Goal: Transaction & Acquisition: Purchase product/service

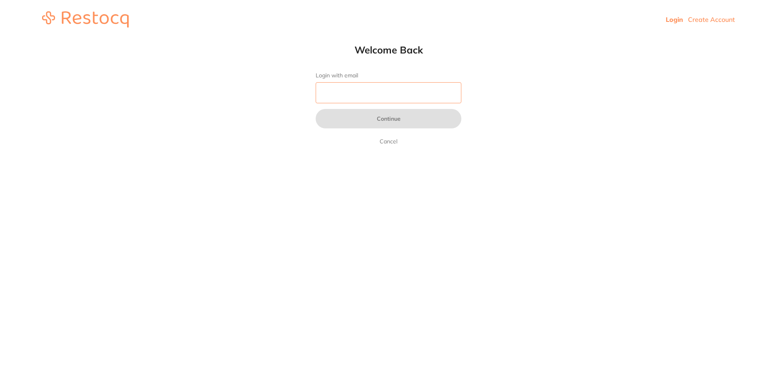
click at [339, 88] on input "Login with email" at bounding box center [389, 92] width 146 height 21
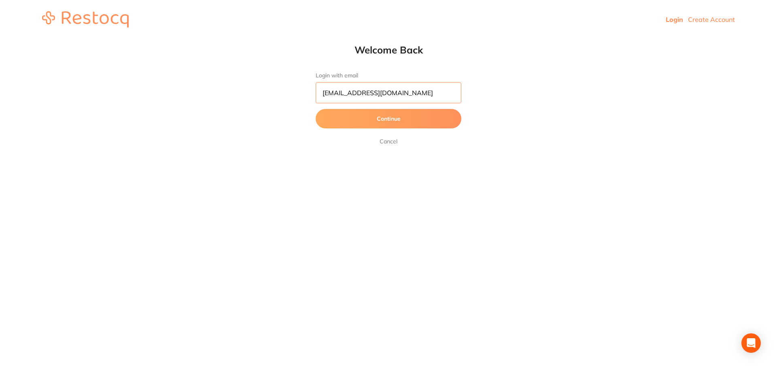
type input "[EMAIL_ADDRESS][DOMAIN_NAME]"
click at [362, 117] on button "Continue" at bounding box center [389, 118] width 146 height 19
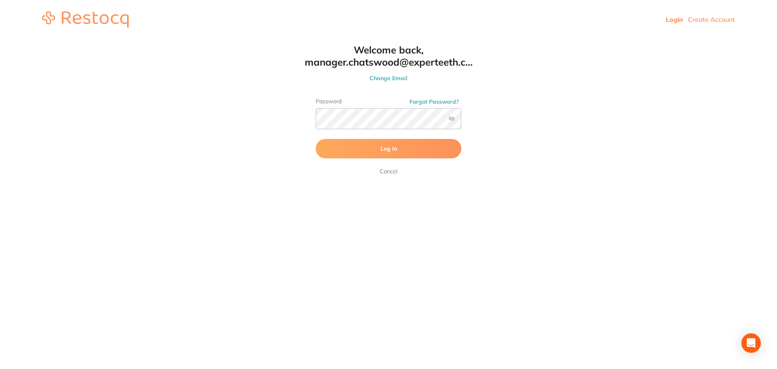
click at [381, 154] on button "Log In" at bounding box center [389, 148] width 146 height 19
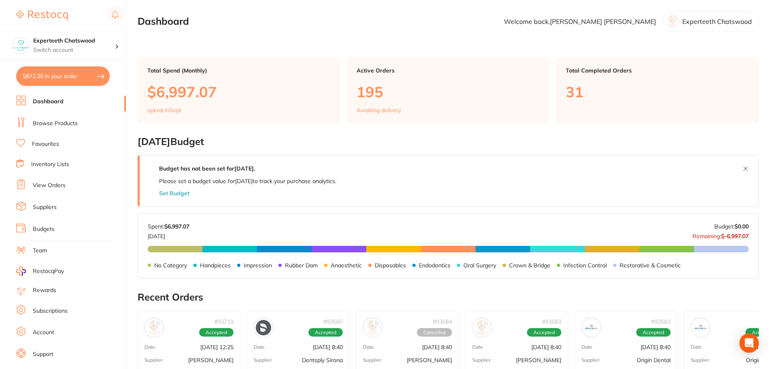
click at [68, 80] on button "$872.35 in your order" at bounding box center [62, 75] width 93 height 19
checkbox input "true"
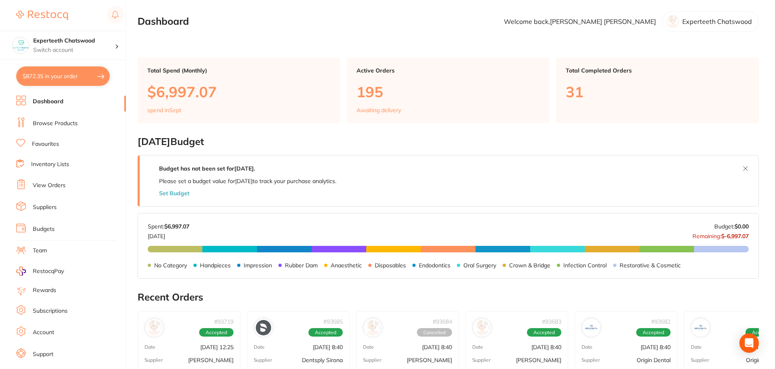
checkbox input "true"
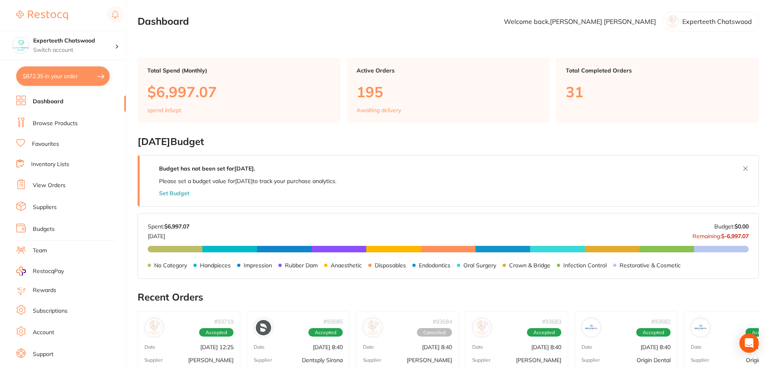
checkbox input "true"
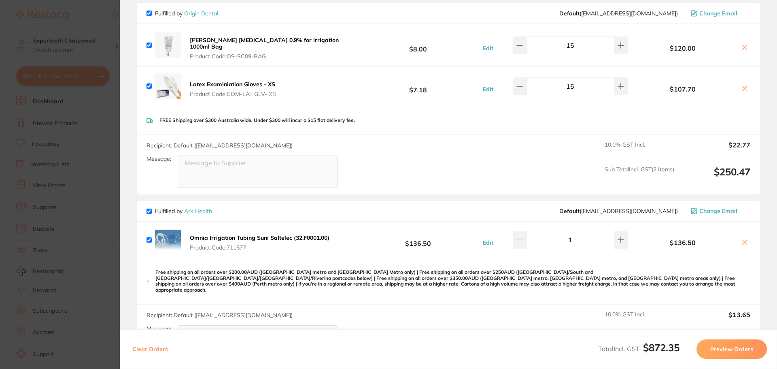
scroll to position [81, 0]
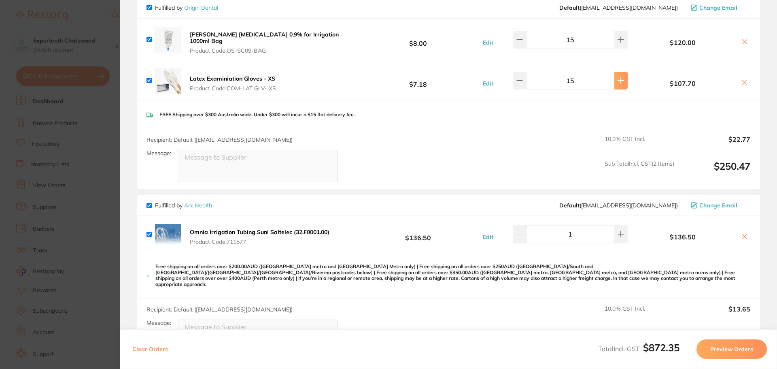
click at [619, 78] on icon at bounding box center [620, 80] width 6 height 6
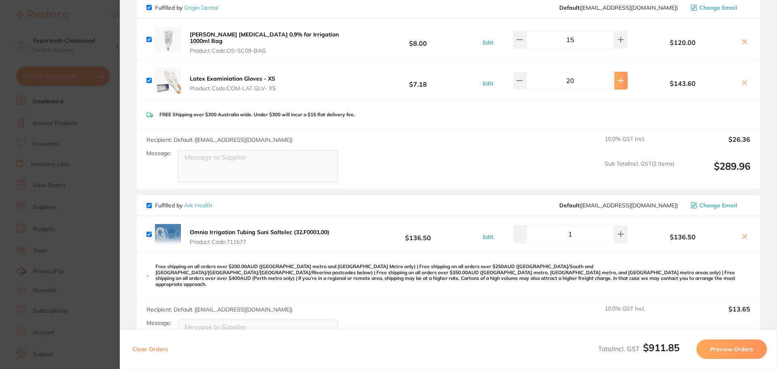
click at [619, 78] on icon at bounding box center [620, 80] width 6 height 6
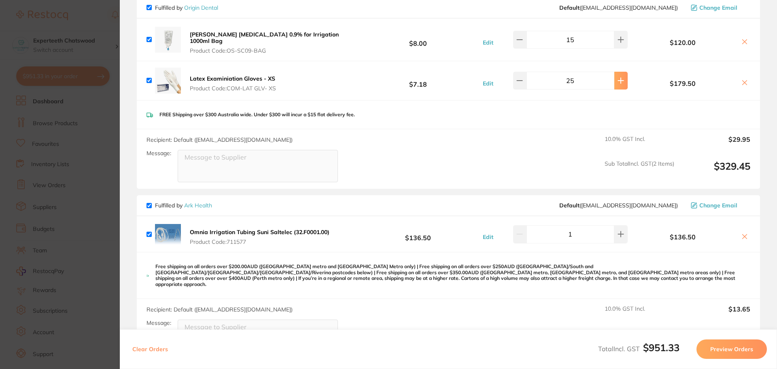
click at [619, 78] on icon at bounding box center [620, 80] width 6 height 6
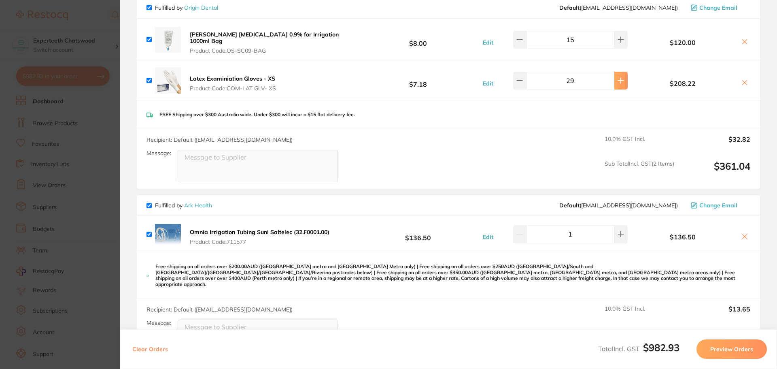
type input "30"
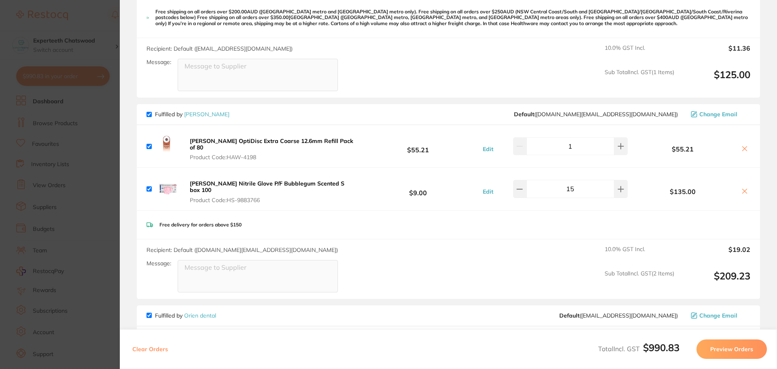
scroll to position [485, 0]
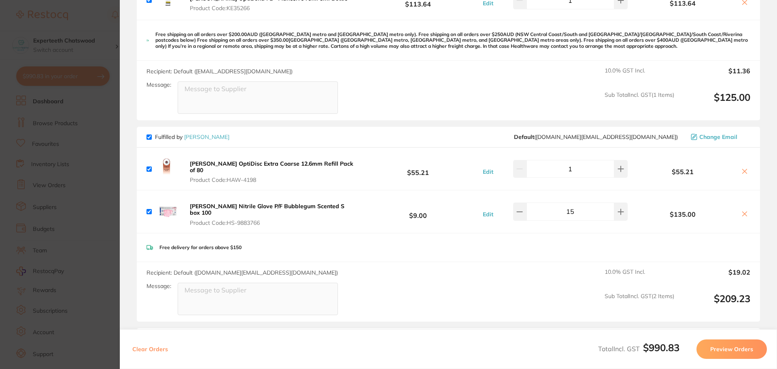
drag, startPoint x: 579, startPoint y: 195, endPoint x: 560, endPoint y: 197, distance: 18.7
click at [560, 202] on input "15" at bounding box center [570, 211] width 88 height 18
type input "30"
click at [551, 233] on div "Free delivery for orders above $150" at bounding box center [448, 247] width 623 height 29
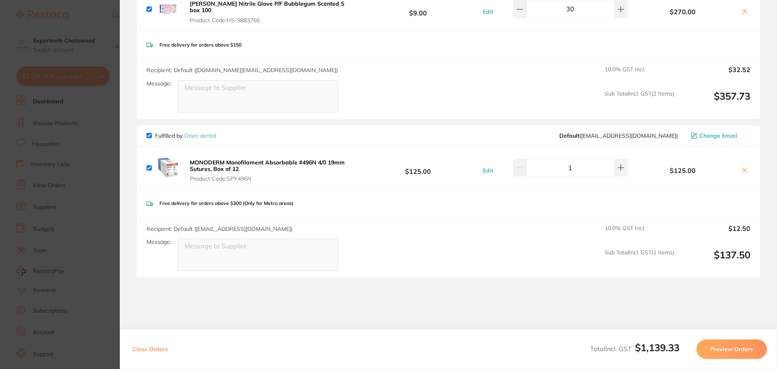
scroll to position [445, 0]
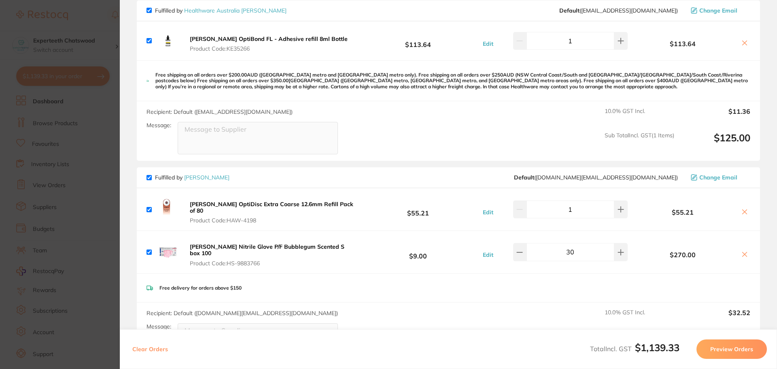
click at [742, 208] on icon at bounding box center [744, 211] width 6 height 6
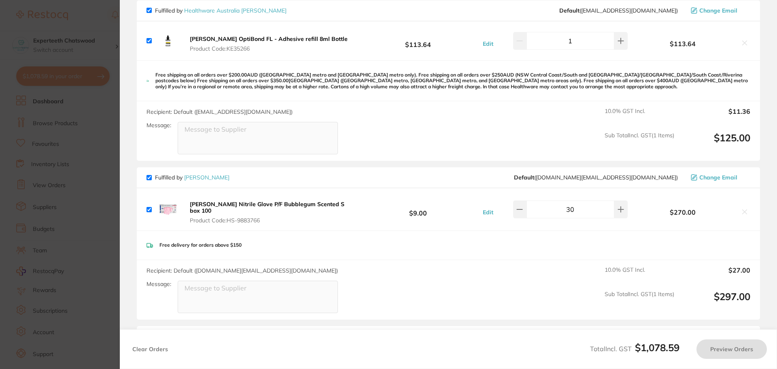
checkbox input "true"
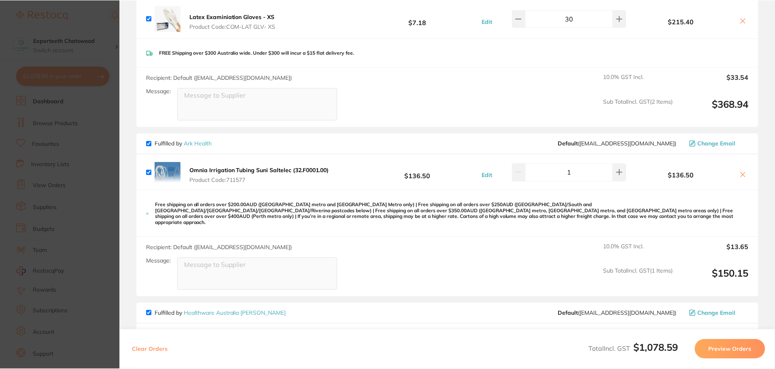
scroll to position [0, 0]
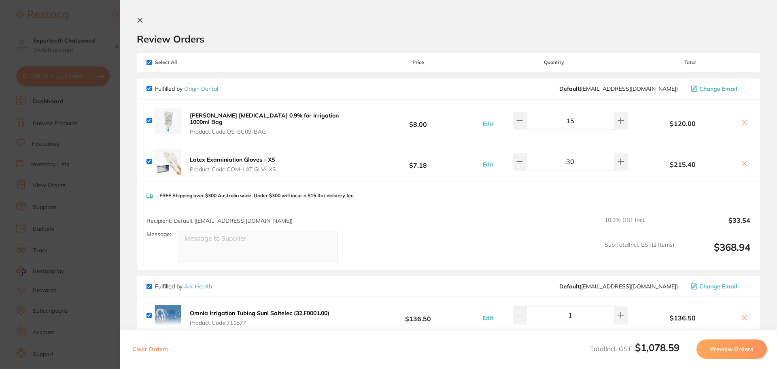
click at [139, 21] on icon at bounding box center [140, 20] width 4 height 4
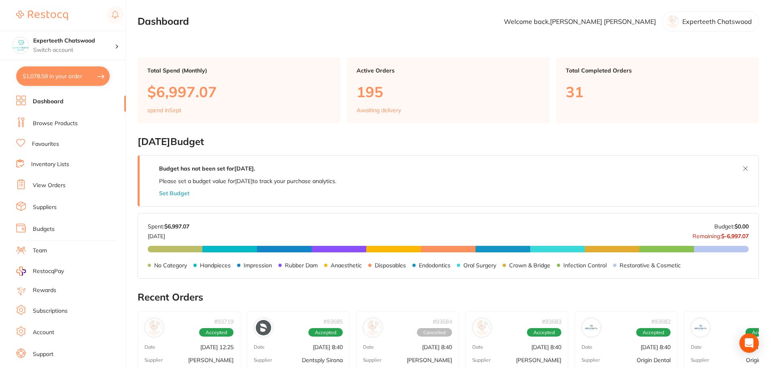
click at [46, 122] on link "Browse Products" at bounding box center [55, 123] width 45 height 8
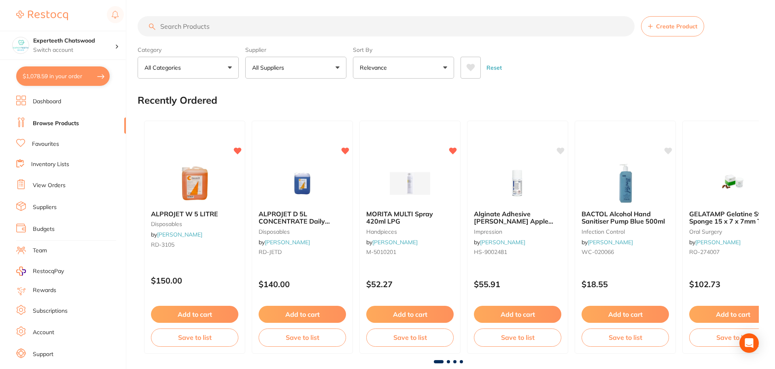
click at [207, 37] on section "Create Product Category All Categories All Categories 3D Printing anaesthetic a…" at bounding box center [448, 47] width 621 height 62
click at [217, 24] on input "search" at bounding box center [386, 26] width 497 height 20
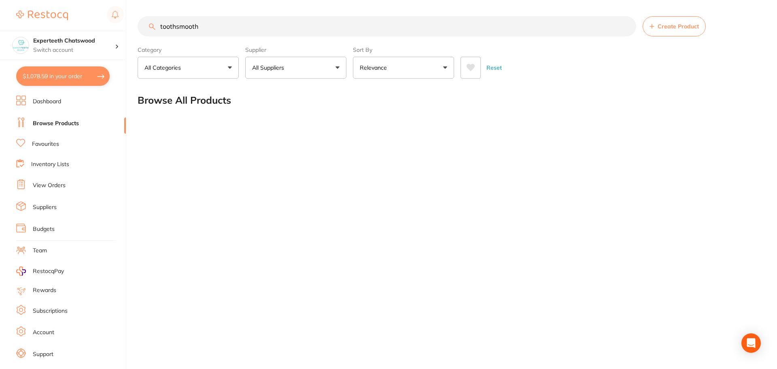
type input "toothsmooth"
click at [174, 28] on input "toothsmooth" at bounding box center [387, 26] width 498 height 20
drag, startPoint x: 202, startPoint y: 27, endPoint x: 140, endPoint y: 27, distance: 62.3
click at [140, 27] on input "toothsmooth" at bounding box center [387, 26] width 498 height 20
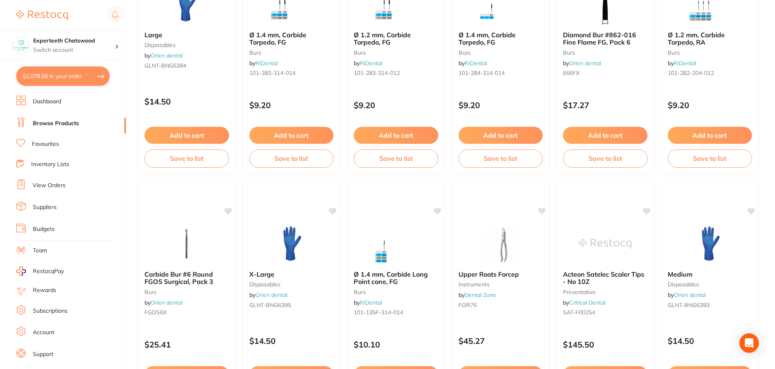
scroll to position [1933, 0]
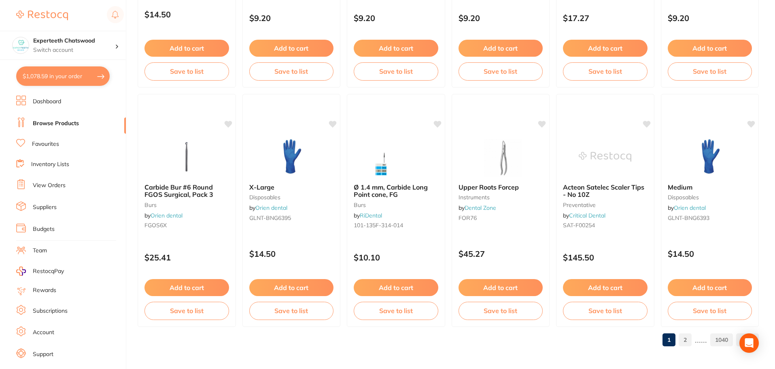
click at [50, 146] on link "Favourites" at bounding box center [45, 144] width 27 height 8
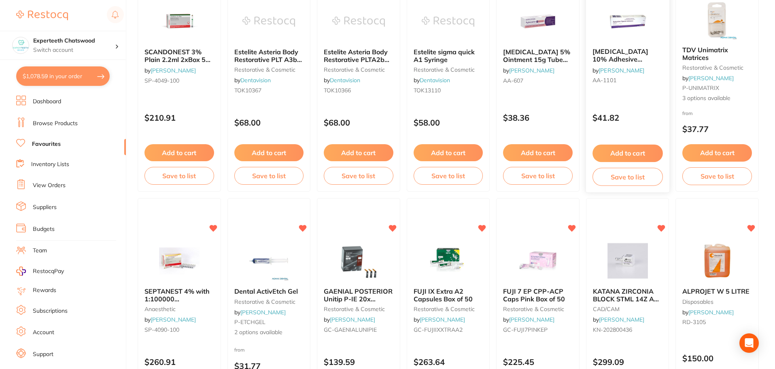
scroll to position [121, 0]
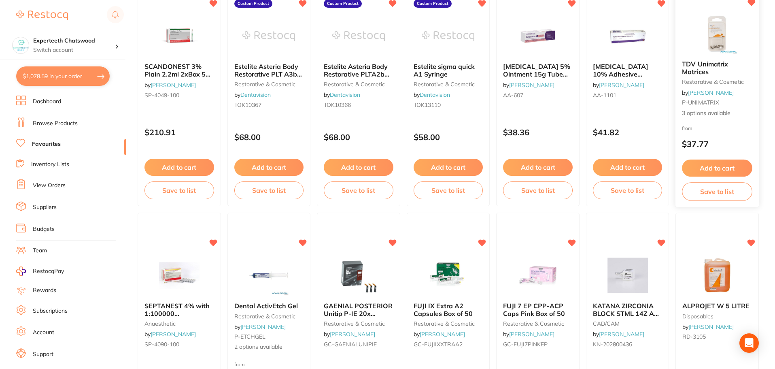
click at [712, 47] on img at bounding box center [717, 33] width 53 height 41
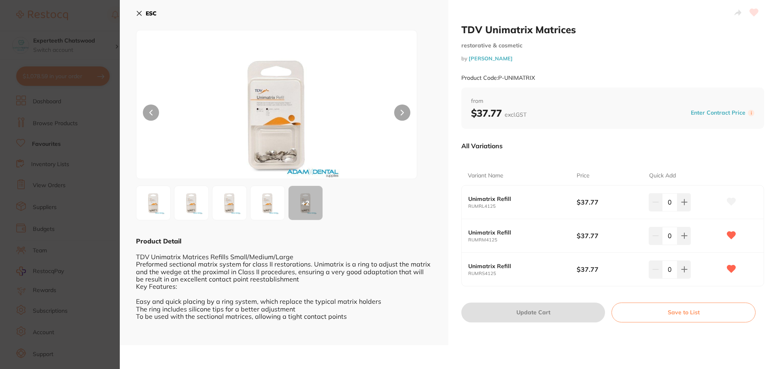
click at [273, 202] on img at bounding box center [267, 202] width 29 height 29
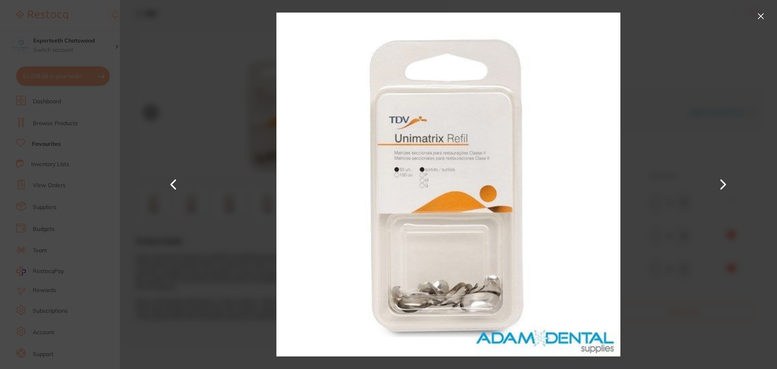
click at [172, 183] on button at bounding box center [173, 184] width 19 height 184
click at [174, 181] on button at bounding box center [173, 184] width 19 height 184
drag, startPoint x: 174, startPoint y: 181, endPoint x: 182, endPoint y: 124, distance: 58.0
click at [174, 181] on button at bounding box center [173, 184] width 19 height 184
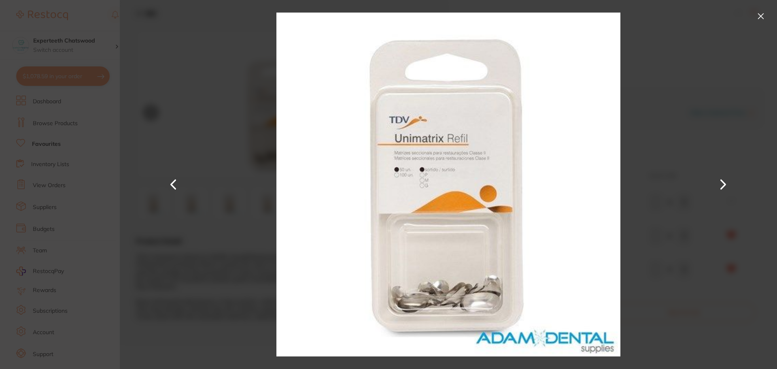
click at [761, 15] on button at bounding box center [760, 16] width 13 height 13
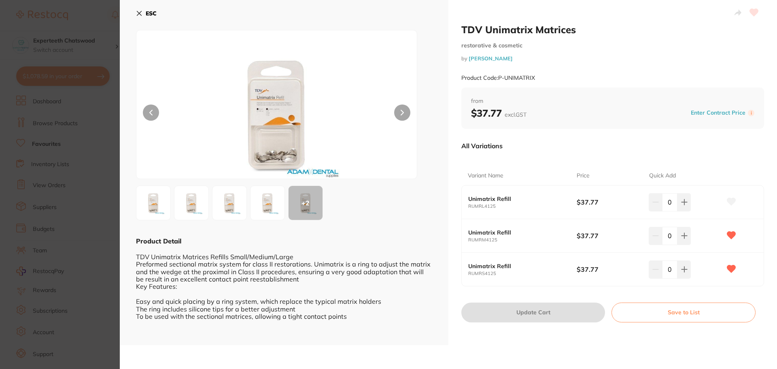
click at [141, 14] on icon at bounding box center [139, 13] width 6 height 6
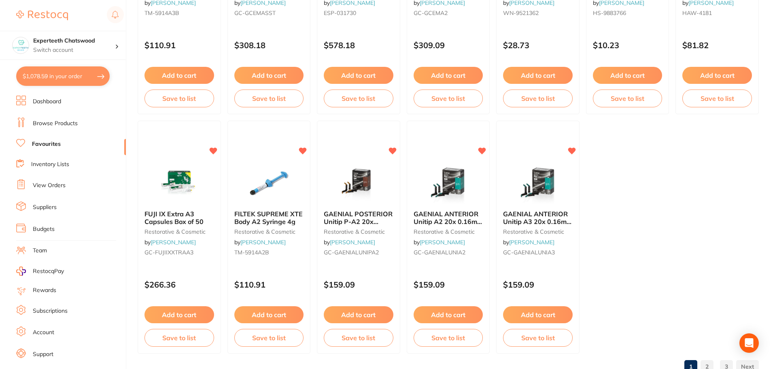
scroll to position [1675, 0]
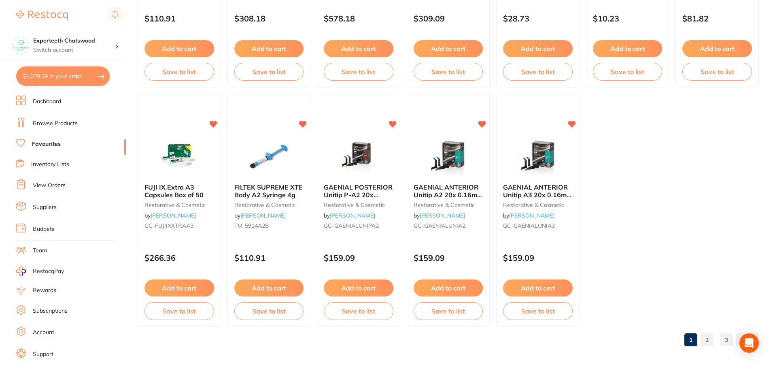
click at [709, 335] on link "2" at bounding box center [706, 339] width 13 height 16
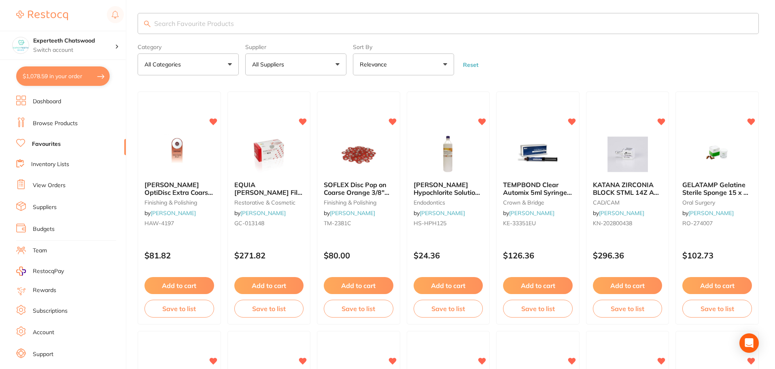
scroll to position [0, 0]
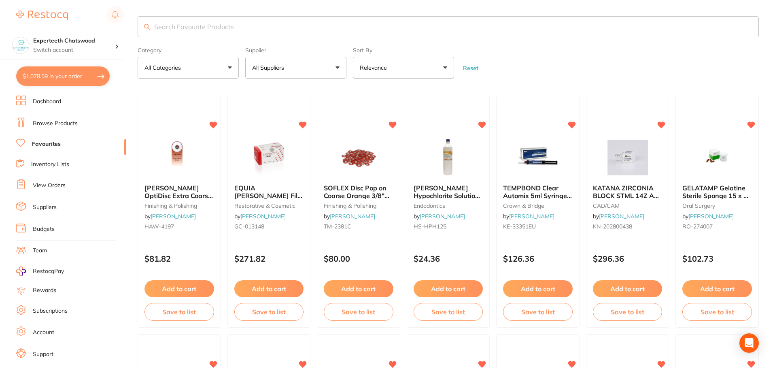
click at [233, 29] on input "search" at bounding box center [448, 26] width 621 height 21
type input "weidge"
drag, startPoint x: 303, startPoint y: 68, endPoint x: 303, endPoint y: 73, distance: 5.3
click at [303, 68] on button "All Suppliers" at bounding box center [295, 68] width 101 height 22
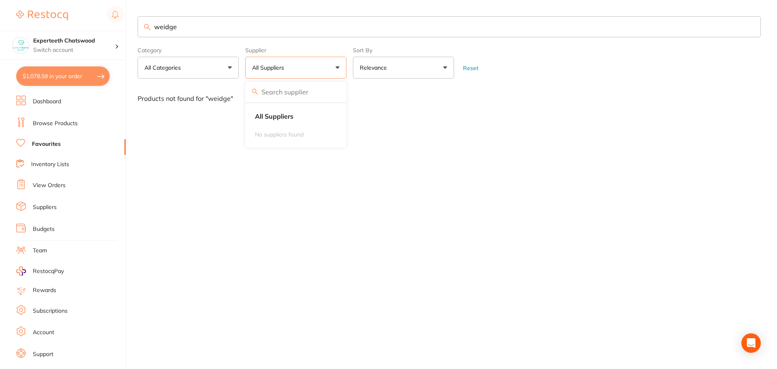
click at [293, 93] on input "search" at bounding box center [295, 92] width 101 height 20
type input "origi"
click at [293, 93] on input "origi" at bounding box center [295, 92] width 101 height 20
click at [193, 24] on input "weidgen" at bounding box center [449, 26] width 623 height 21
type input "weidge"
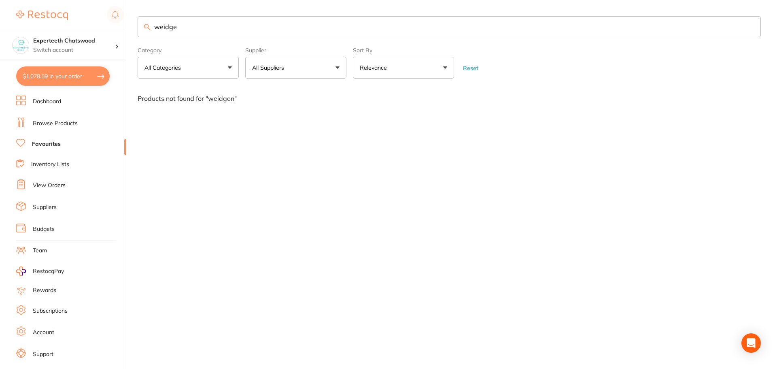
click at [291, 66] on button "All Suppliers" at bounding box center [295, 68] width 101 height 22
click at [287, 92] on input "origi" at bounding box center [295, 92] width 101 height 20
type input "o"
click at [181, 23] on input "weidge" at bounding box center [449, 26] width 623 height 21
click at [263, 60] on button "All Suppliers" at bounding box center [295, 68] width 101 height 22
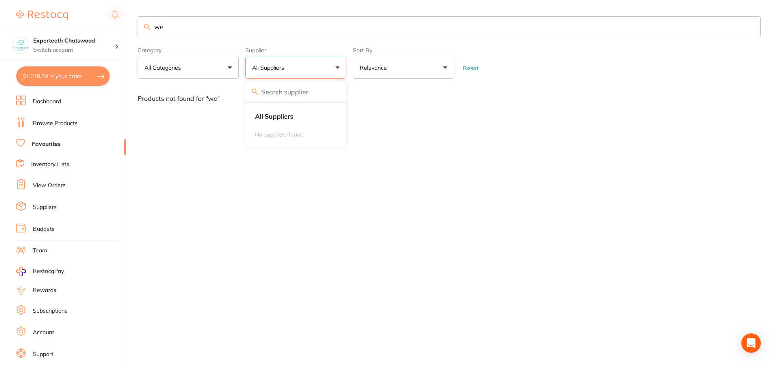
click at [191, 28] on input "we" at bounding box center [449, 26] width 623 height 21
type input "w"
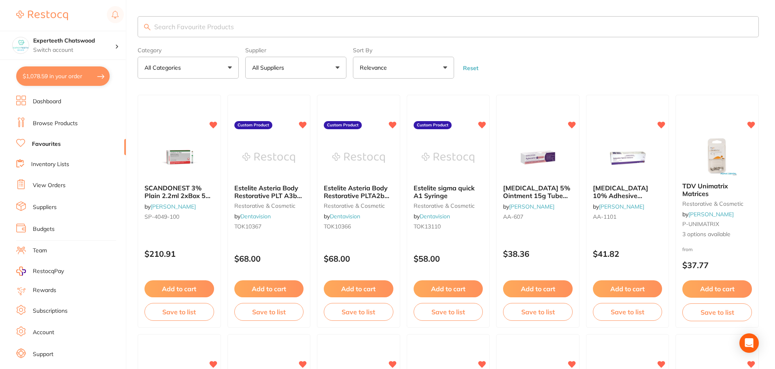
click at [273, 64] on p "All Suppliers" at bounding box center [269, 68] width 35 height 8
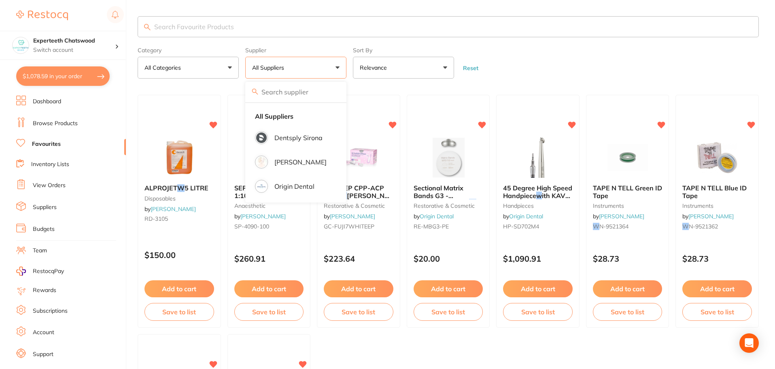
click at [286, 87] on input "search" at bounding box center [295, 92] width 101 height 20
type input "origin"
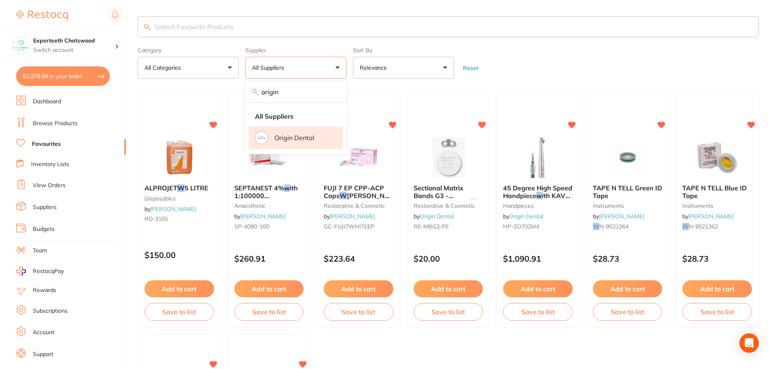
click at [306, 142] on li "Origin Dental" at bounding box center [295, 137] width 95 height 23
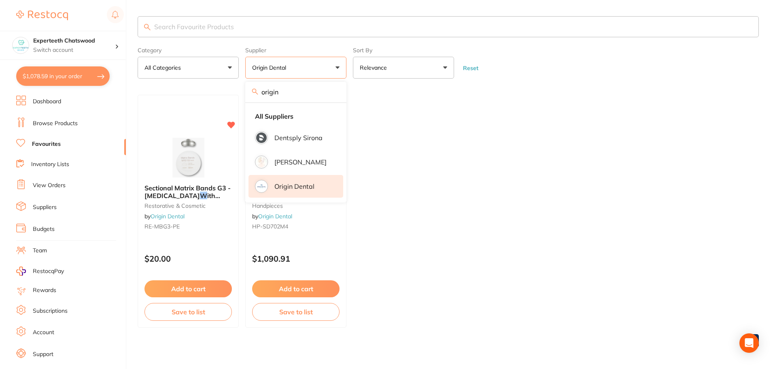
click at [463, 236] on ul "Sectional Matrix Bands G3 - [MEDICAL_DATA] W ith Extensions (50pcs/box) restora…" at bounding box center [448, 211] width 621 height 233
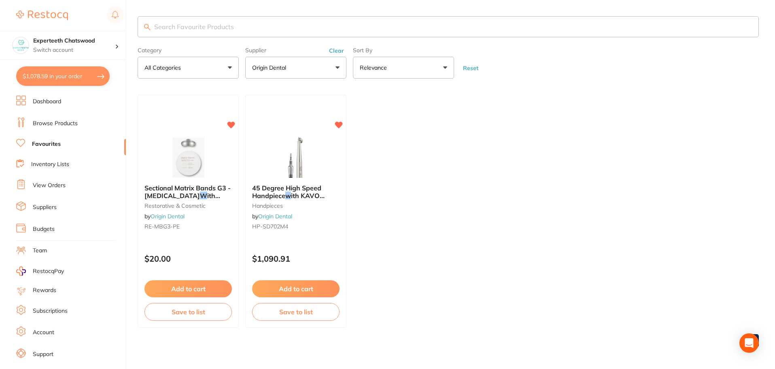
click at [167, 23] on input "search" at bounding box center [448, 26] width 621 height 21
click at [43, 120] on link "Browse Products" at bounding box center [55, 123] width 45 height 8
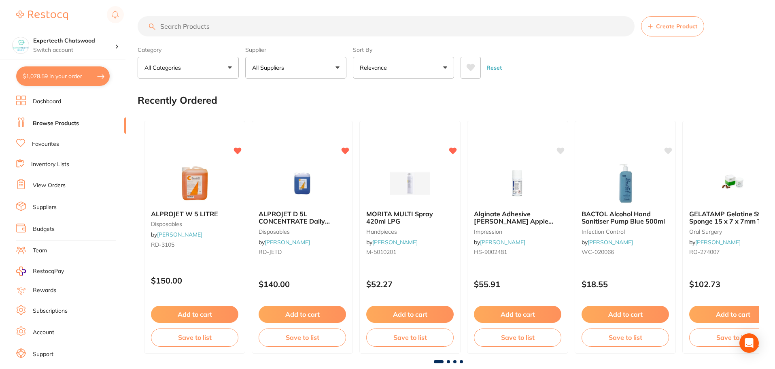
click at [315, 71] on button "All Suppliers" at bounding box center [295, 68] width 101 height 22
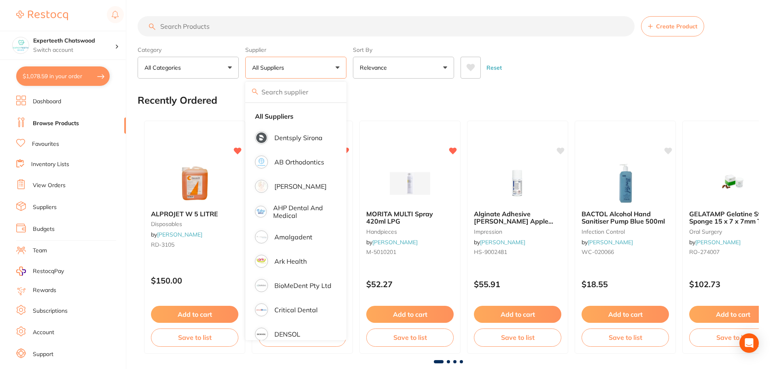
click at [220, 26] on input "search" at bounding box center [386, 26] width 497 height 20
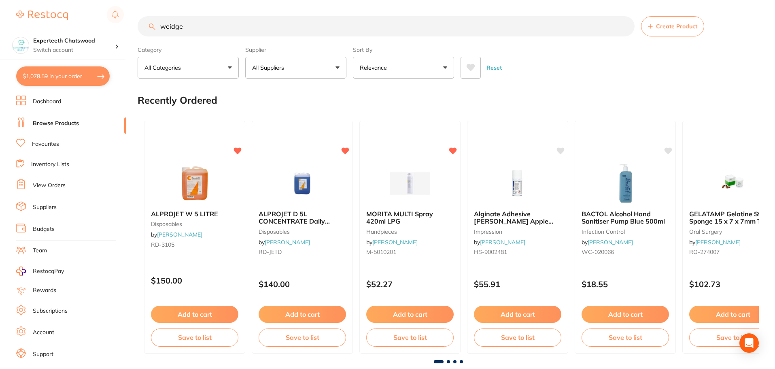
type input "weidge"
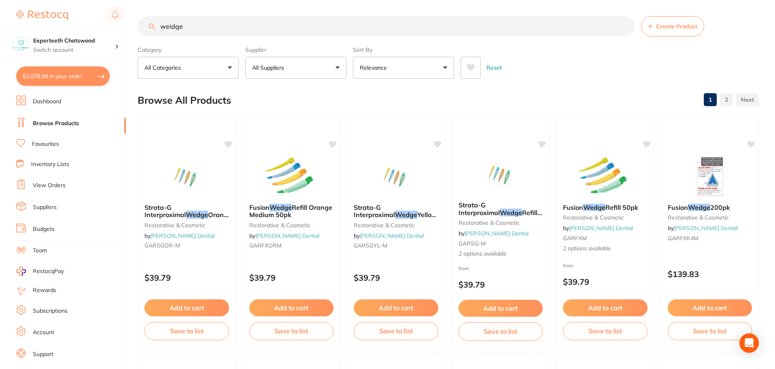
click at [276, 63] on button "All Suppliers" at bounding box center [295, 68] width 101 height 22
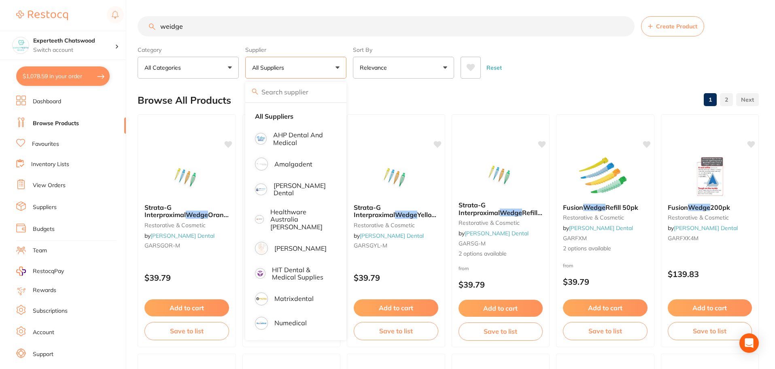
click at [300, 93] on input "search" at bounding box center [295, 92] width 101 height 20
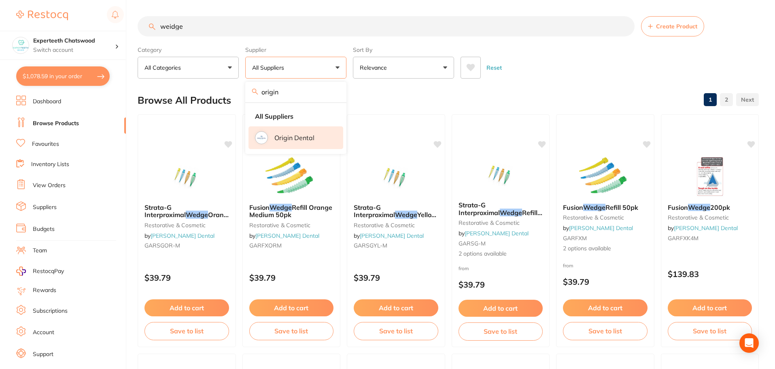
type input "origin"
click at [298, 134] on p "Origin Dental" at bounding box center [294, 137] width 40 height 7
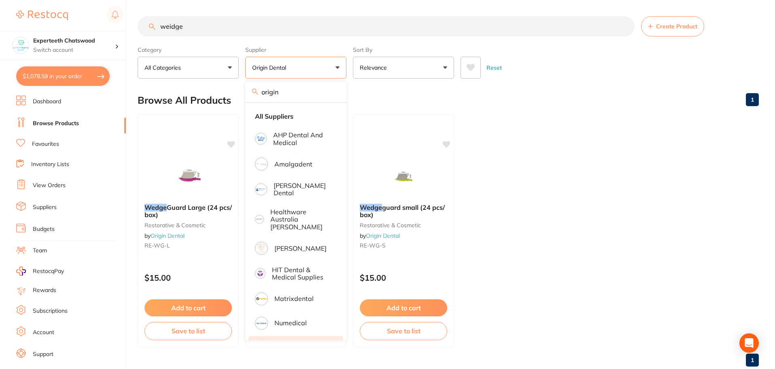
click at [634, 238] on ul "Wedge Guard Large (24 pcs/ box) restorative & cosmetic by Origin Dental RE-WG-L…" at bounding box center [448, 230] width 621 height 233
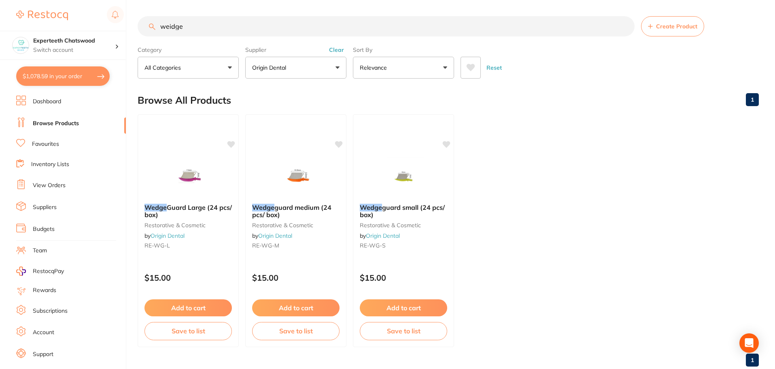
click at [214, 30] on input "weidge" at bounding box center [386, 26] width 497 height 20
type input "w"
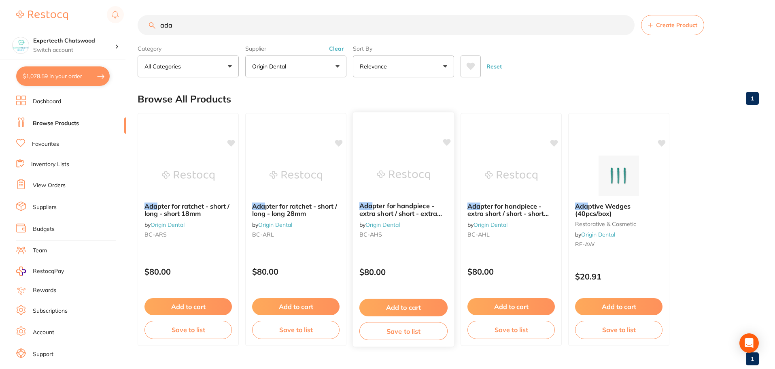
scroll to position [20, 0]
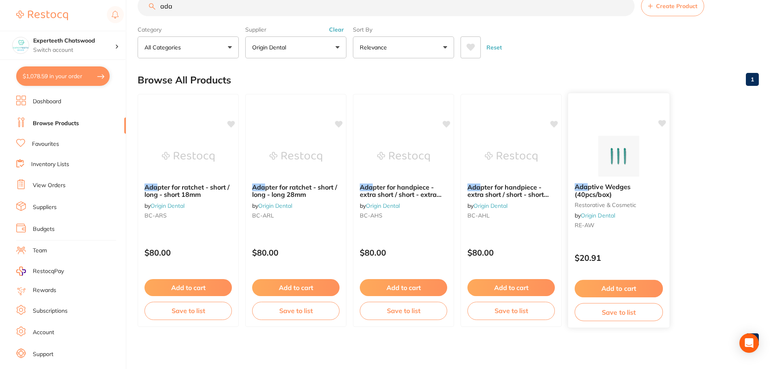
type input "ada"
click at [609, 288] on button "Add to cart" at bounding box center [619, 288] width 88 height 17
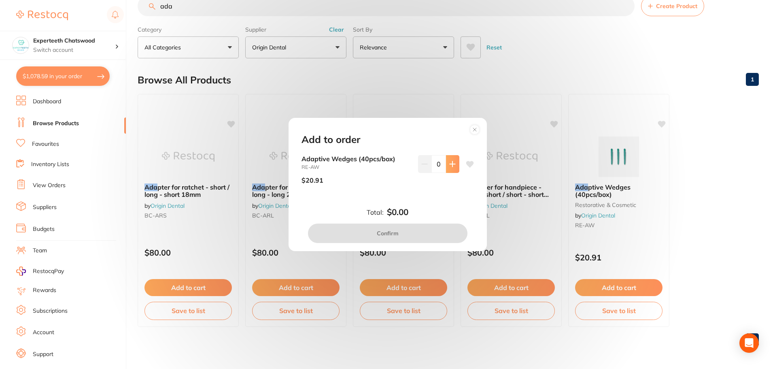
click at [451, 161] on icon at bounding box center [452, 164] width 6 height 6
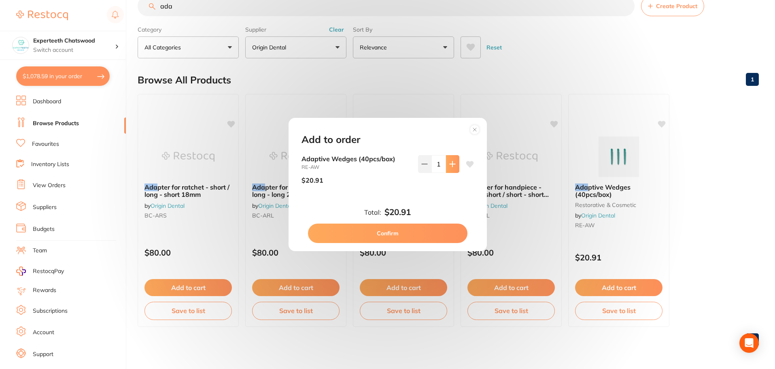
click at [451, 161] on icon at bounding box center [452, 164] width 6 height 6
type input "2"
click at [401, 233] on button "Confirm" at bounding box center [387, 232] width 159 height 19
checkbox input "false"
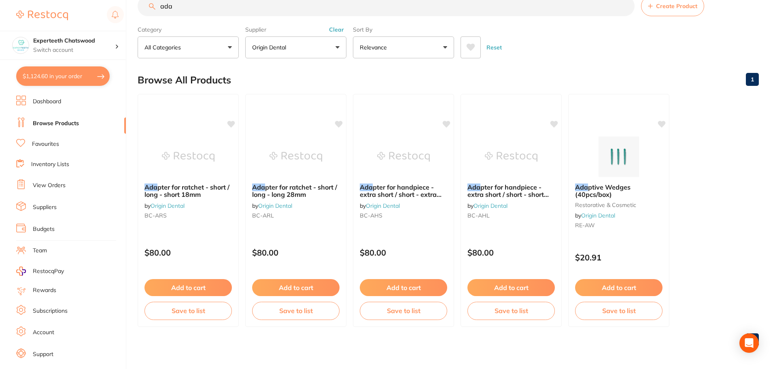
click at [56, 97] on li "Dashboard" at bounding box center [71, 101] width 110 height 12
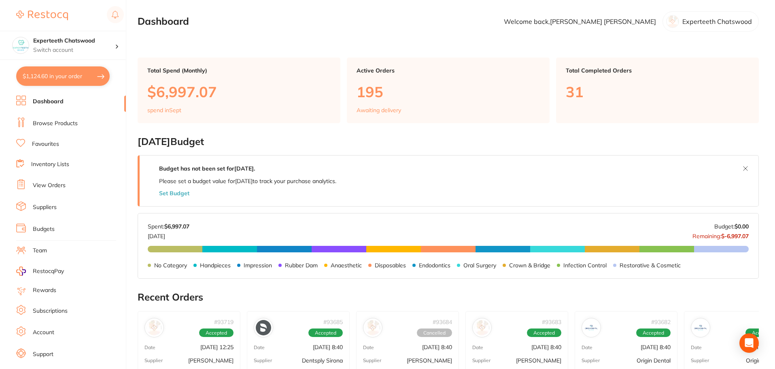
click at [63, 85] on button "$1,124.60 in your order" at bounding box center [62, 75] width 93 height 19
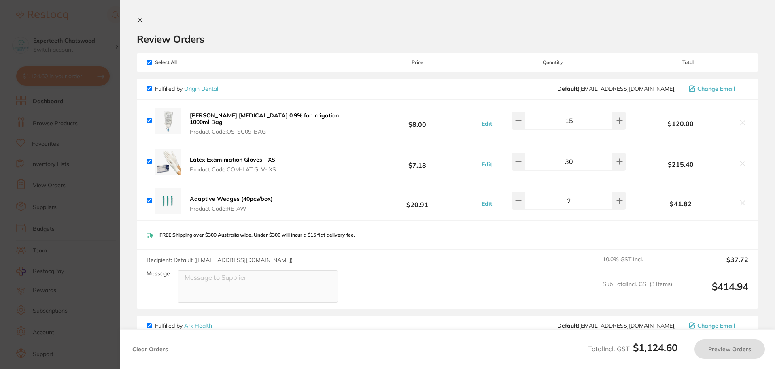
checkbox input "true"
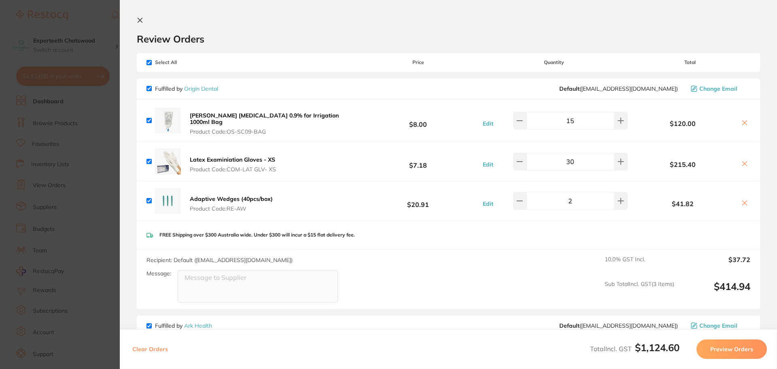
click at [242, 158] on b "Latex Examiniation Gloves - XS" at bounding box center [232, 159] width 85 height 7
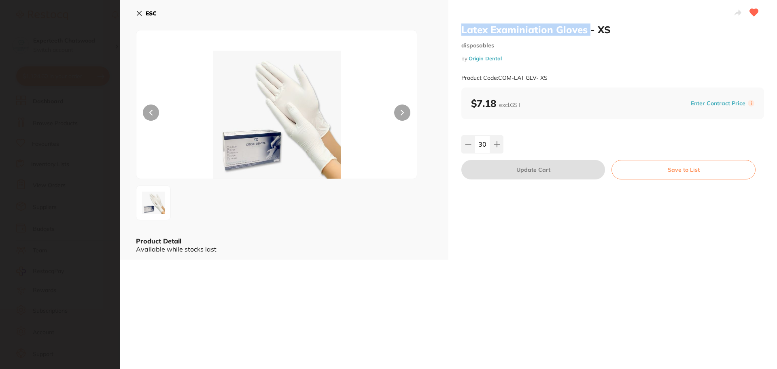
drag, startPoint x: 456, startPoint y: 30, endPoint x: 588, endPoint y: 30, distance: 131.9
click at [588, 30] on div "Latex Examiniation Gloves - XS disposables by Origin Dental Product Code: COM-L…" at bounding box center [612, 129] width 329 height 259
copy h2 "Latex Examiniation Gloves"
click at [144, 15] on button "ESC" at bounding box center [146, 13] width 21 height 14
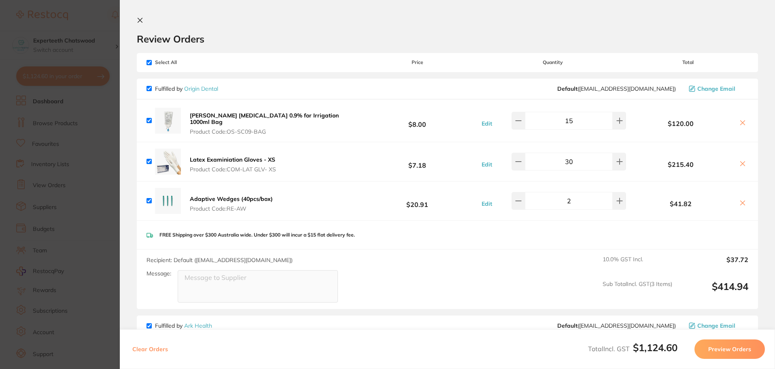
click at [142, 23] on button at bounding box center [142, 21] width 10 height 8
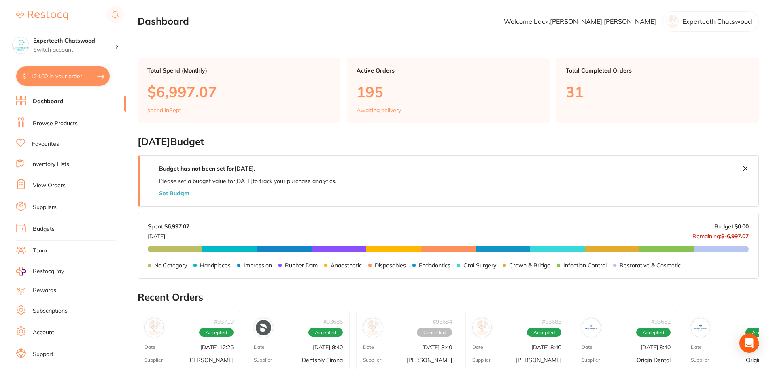
click at [57, 129] on li "Browse Products" at bounding box center [71, 123] width 110 height 12
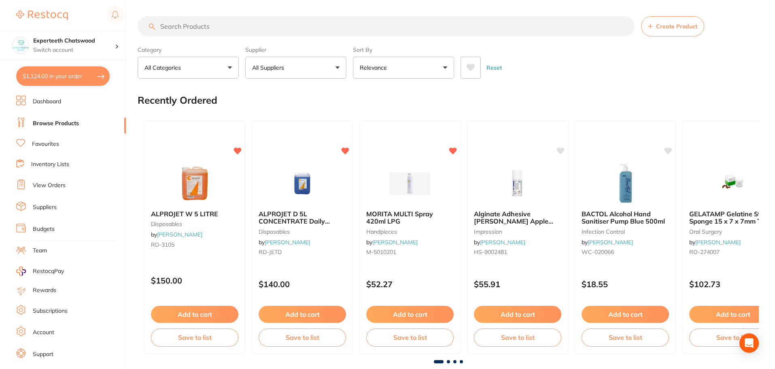
click at [218, 29] on input "search" at bounding box center [386, 26] width 497 height 20
paste input "Latex Examiniation Gloves"
type input "Latex Examiniation Gloves"
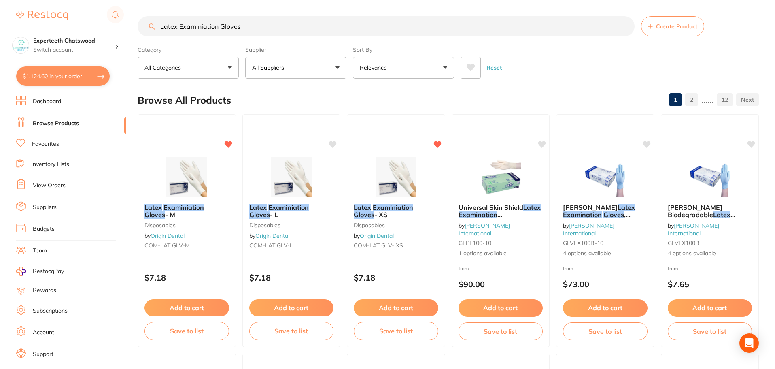
drag, startPoint x: 198, startPoint y: 309, endPoint x: 239, endPoint y: 303, distance: 41.6
click at [198, 309] on button "Add to cart" at bounding box center [186, 307] width 85 height 17
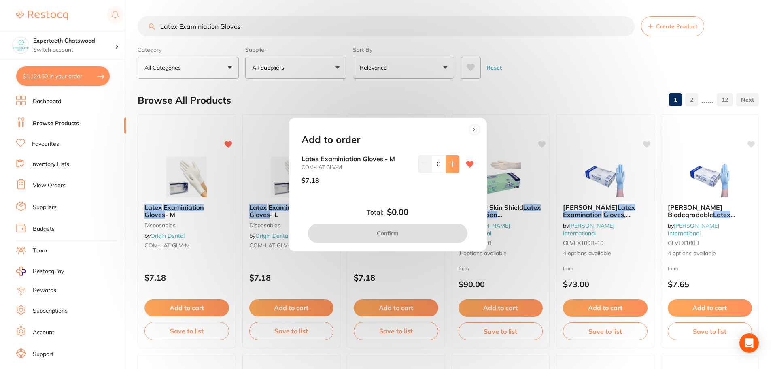
click at [448, 169] on button at bounding box center [452, 164] width 13 height 18
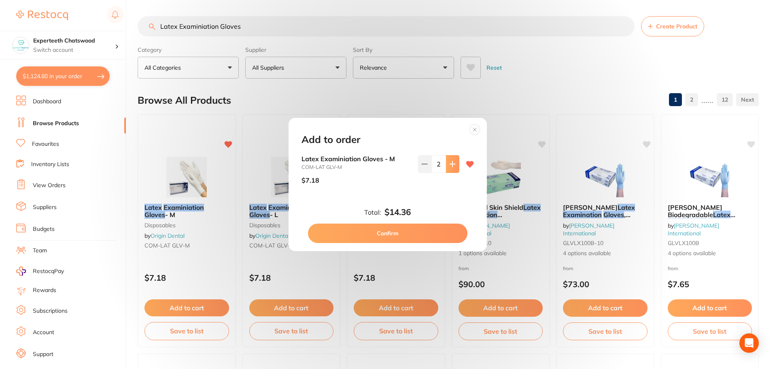
click at [448, 169] on button at bounding box center [452, 164] width 13 height 18
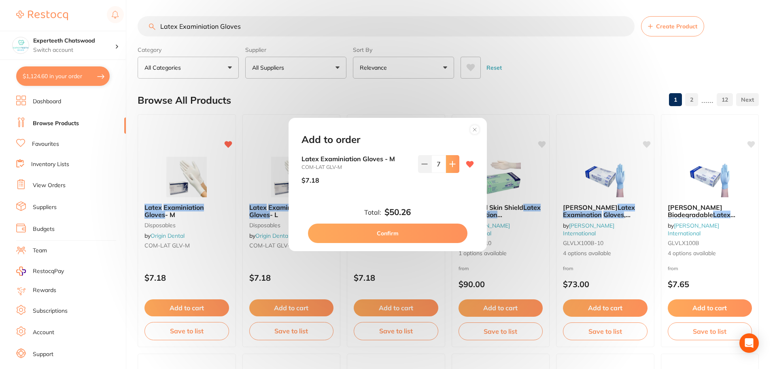
click at [448, 169] on button at bounding box center [452, 164] width 13 height 18
click at [449, 161] on icon at bounding box center [452, 164] width 6 height 6
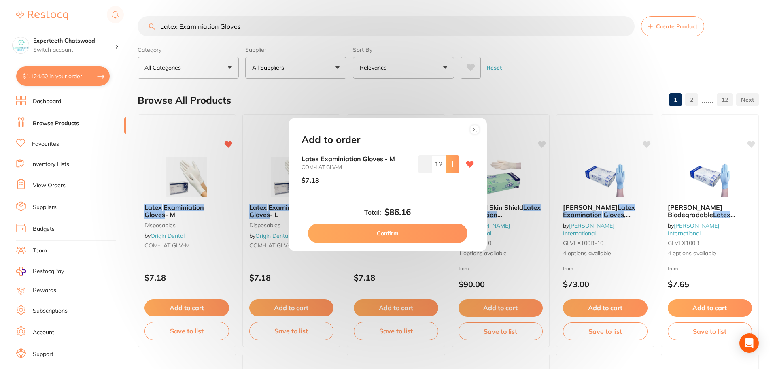
click at [449, 161] on icon at bounding box center [452, 164] width 6 height 6
type input "15"
click at [418, 229] on button "Confirm" at bounding box center [387, 232] width 159 height 19
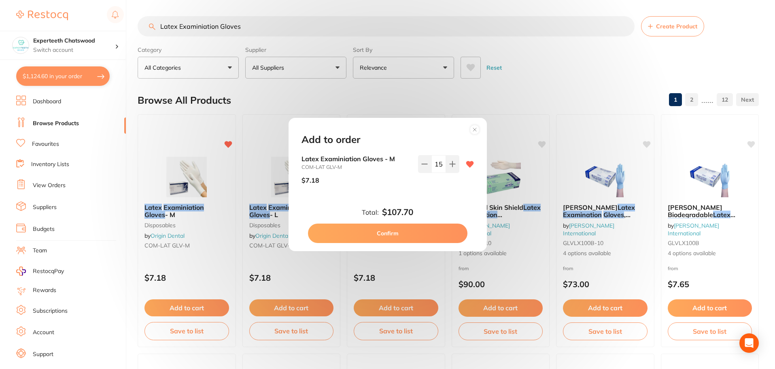
checkbox input "false"
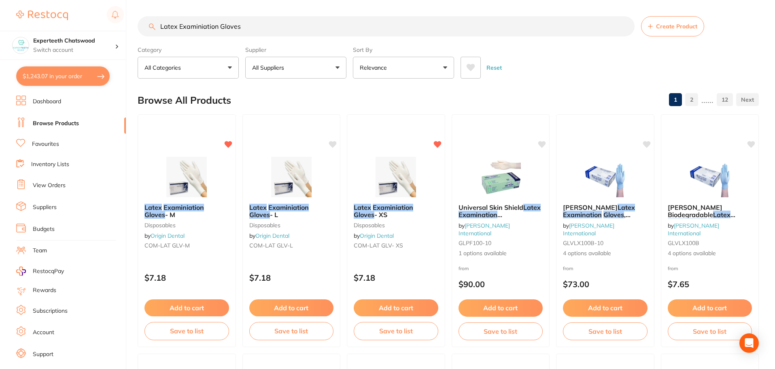
click at [46, 76] on button "$1,243.07 in your order" at bounding box center [62, 75] width 93 height 19
checkbox input "true"
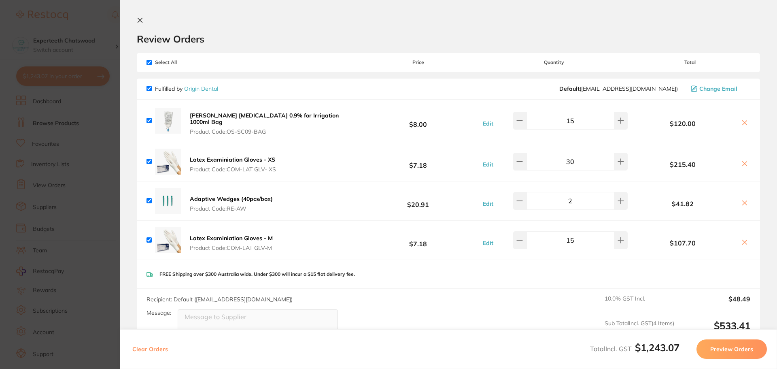
click at [140, 23] on icon at bounding box center [140, 20] width 6 height 6
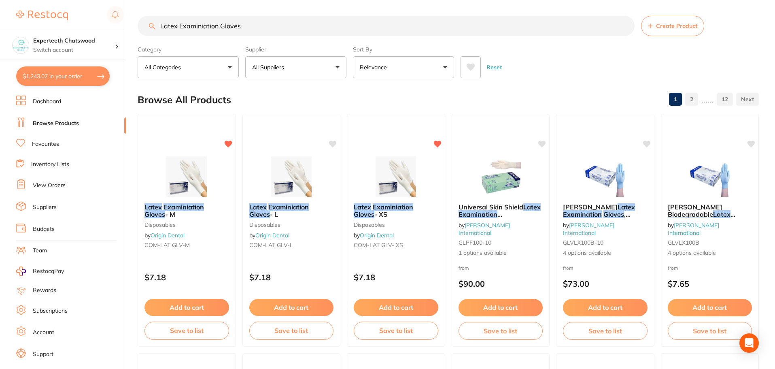
click at [207, 31] on input "Latex Examiniation Gloves" at bounding box center [386, 26] width 497 height 20
drag, startPoint x: 216, startPoint y: 26, endPoint x: 149, endPoint y: 37, distance: 68.0
click at [149, 37] on section "Latex Examiniation Gloves Create Product Category All Categories All Categories…" at bounding box center [448, 47] width 621 height 62
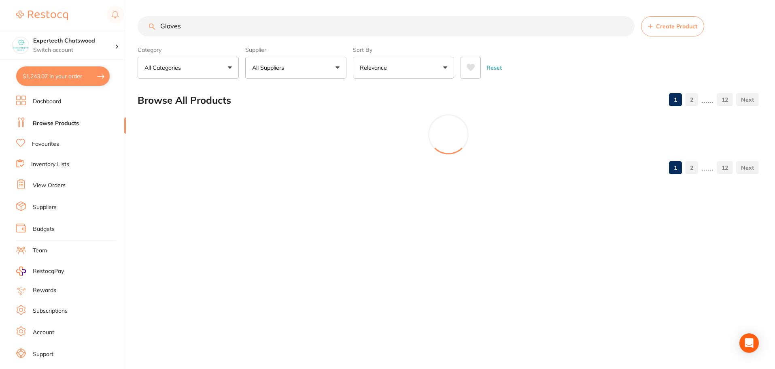
type input "Gloves"
click at [295, 63] on button "All Suppliers" at bounding box center [295, 68] width 101 height 22
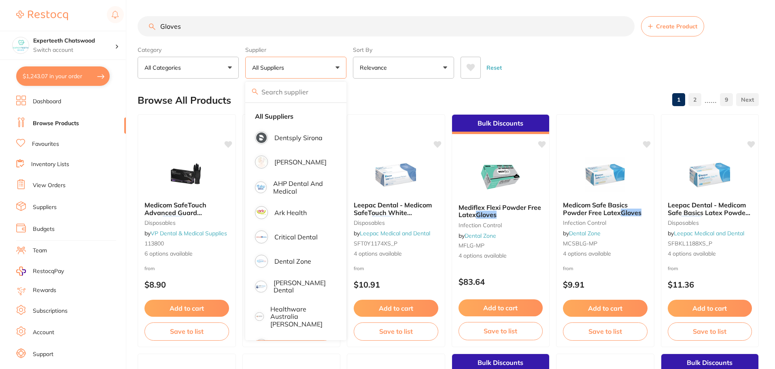
click at [295, 95] on input "search" at bounding box center [295, 92] width 101 height 20
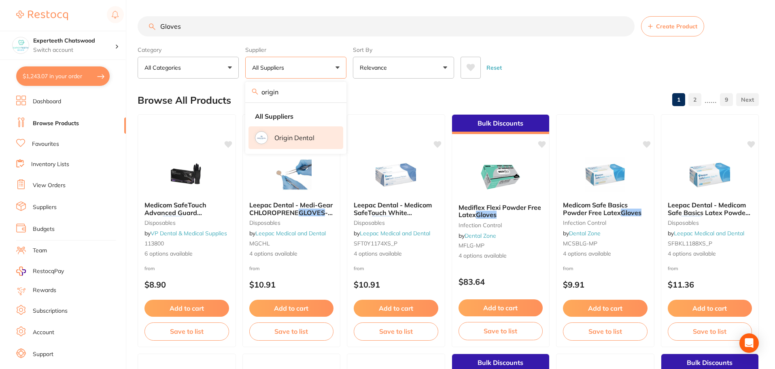
type input "origin"
click at [285, 136] on p "Origin Dental" at bounding box center [294, 137] width 40 height 7
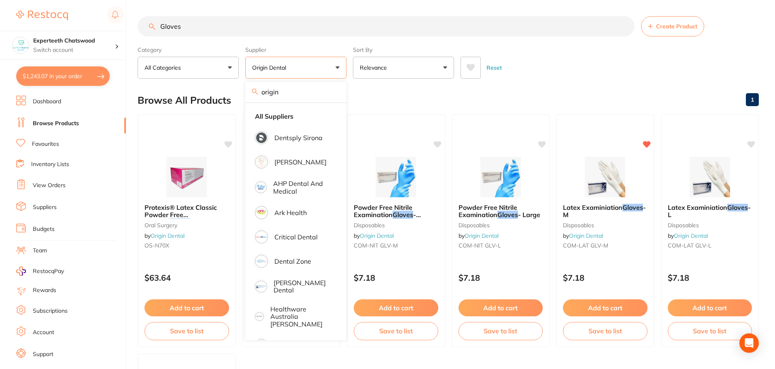
click at [629, 75] on div "Reset" at bounding box center [606, 64] width 292 height 28
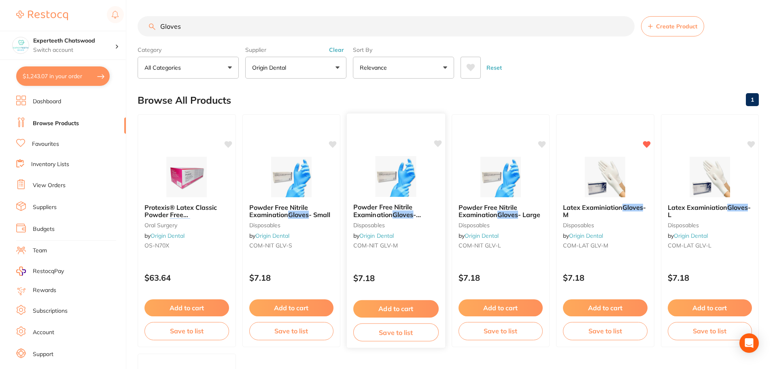
click at [392, 216] on span "Powder Free Nitrile Examination" at bounding box center [382, 211] width 59 height 16
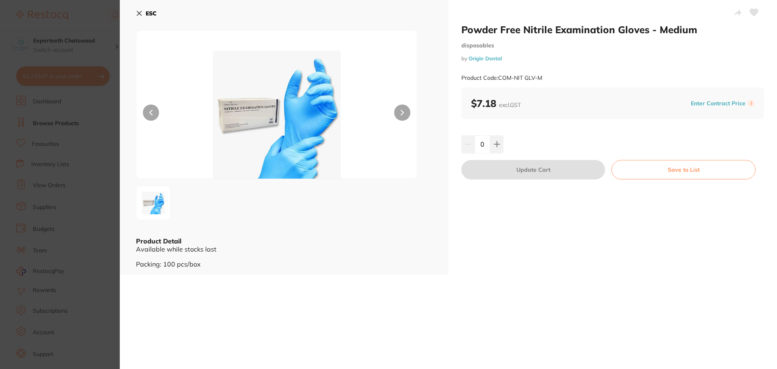
click at [136, 12] on icon at bounding box center [139, 13] width 6 height 6
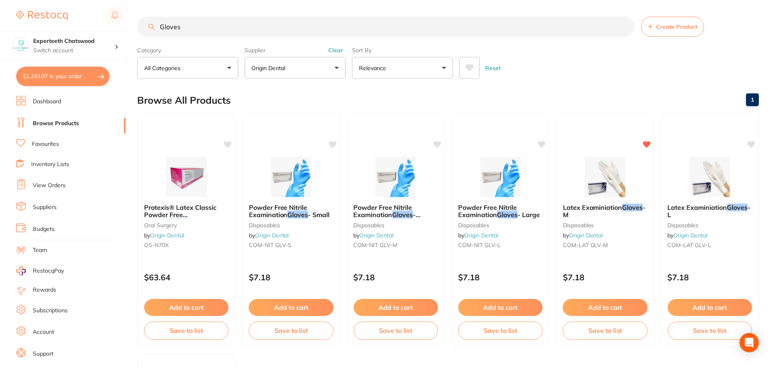
scroll to position [0, 0]
click at [504, 189] on img at bounding box center [500, 175] width 53 height 41
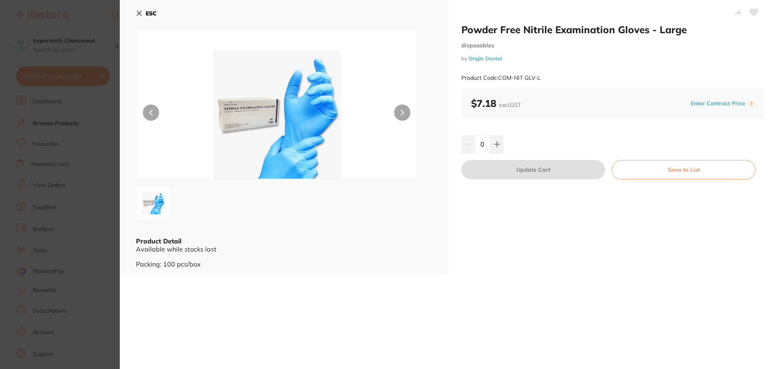
drag, startPoint x: 136, startPoint y: 12, endPoint x: 144, endPoint y: 14, distance: 8.3
click at [136, 12] on div "ESC Product Detail Available while stocks last Packing: 100 pcs/box" at bounding box center [284, 137] width 329 height 274
click at [141, 12] on icon at bounding box center [139, 13] width 6 height 6
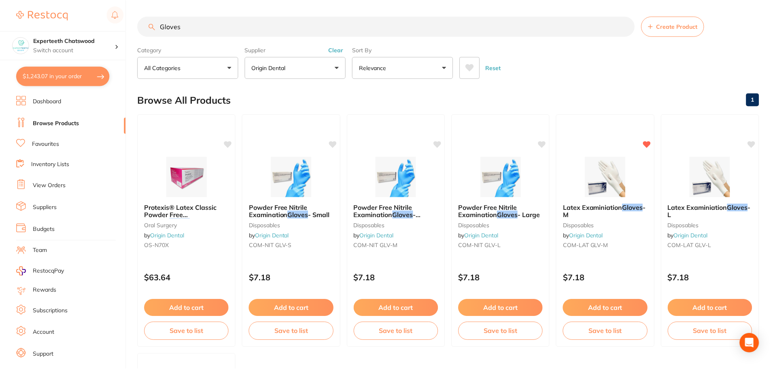
scroll to position [0, 0]
drag, startPoint x: 297, startPoint y: 195, endPoint x: 290, endPoint y: 195, distance: 6.5
click at [297, 195] on img at bounding box center [291, 176] width 53 height 40
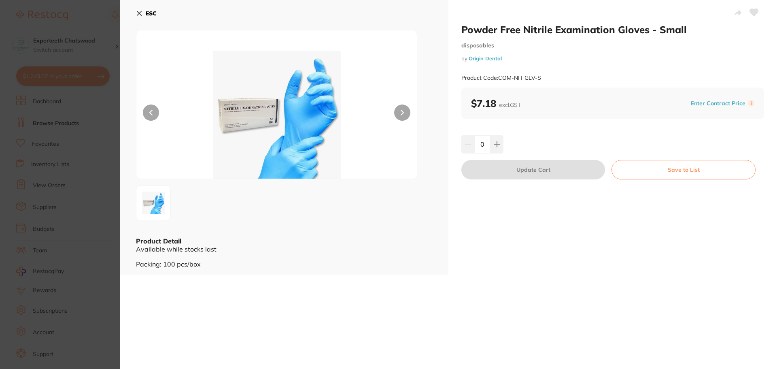
click at [136, 11] on icon at bounding box center [139, 13] width 6 height 6
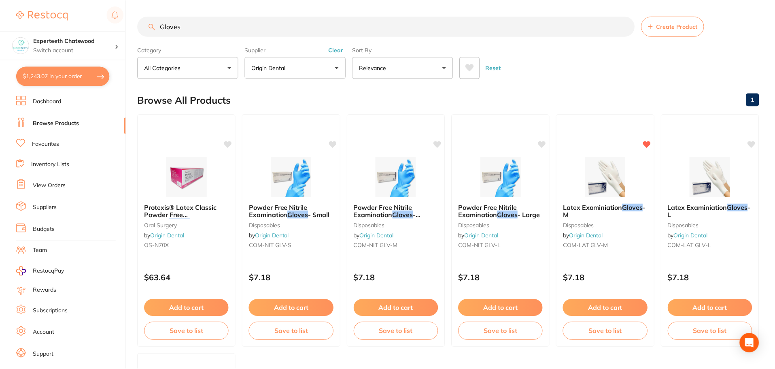
scroll to position [0, 0]
click at [284, 312] on button "Add to cart" at bounding box center [290, 307] width 85 height 17
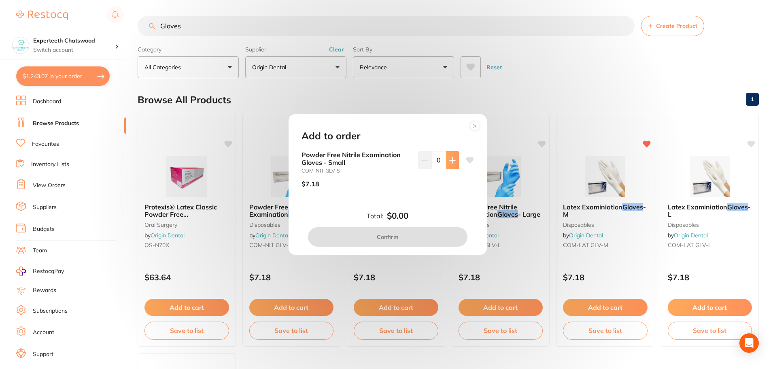
click at [453, 167] on button at bounding box center [452, 160] width 13 height 18
type input "4"
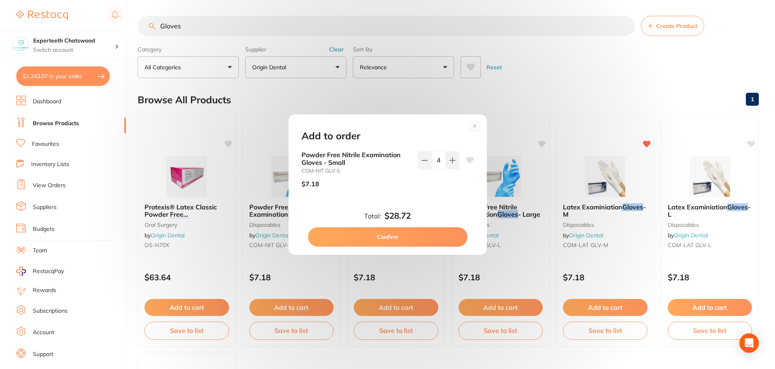
click at [475, 127] on circle at bounding box center [474, 125] width 9 height 9
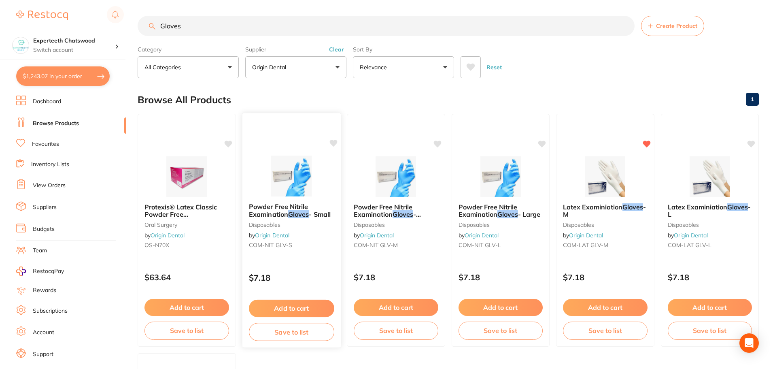
scroll to position [259, 0]
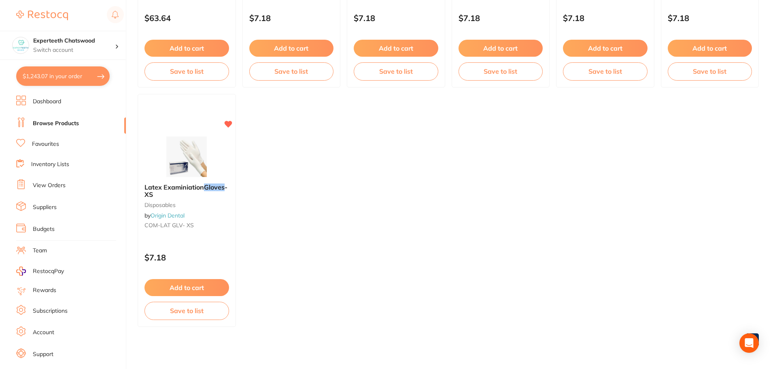
click at [46, 146] on link "Favourites" at bounding box center [45, 144] width 27 height 8
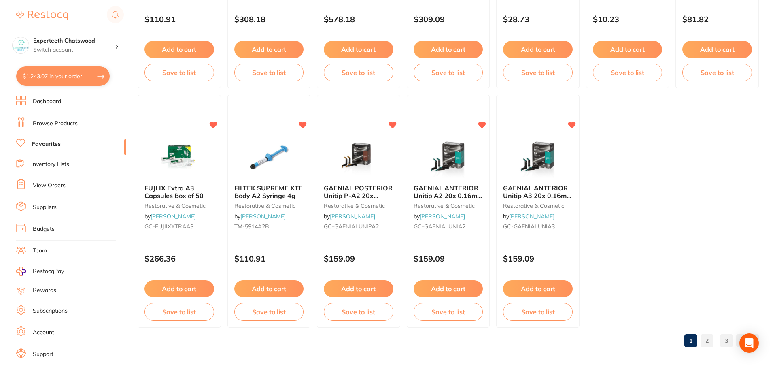
scroll to position [1675, 0]
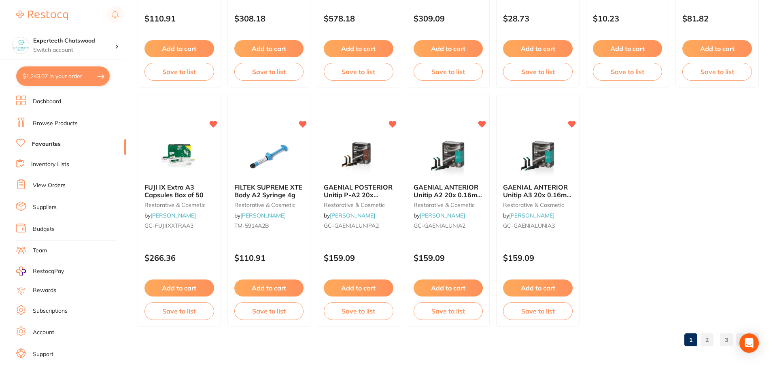
click at [709, 337] on link "2" at bounding box center [706, 339] width 13 height 16
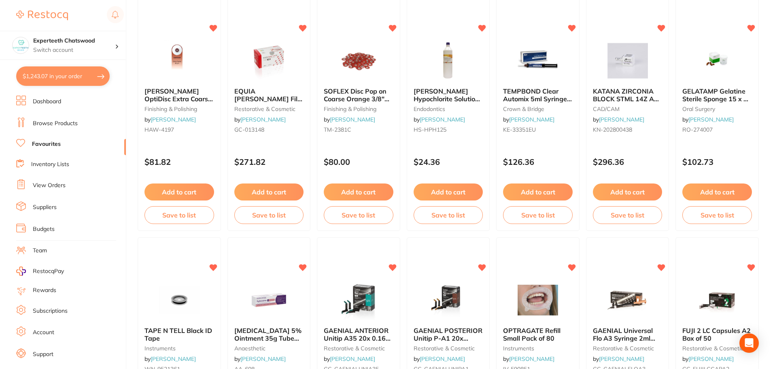
scroll to position [0, 0]
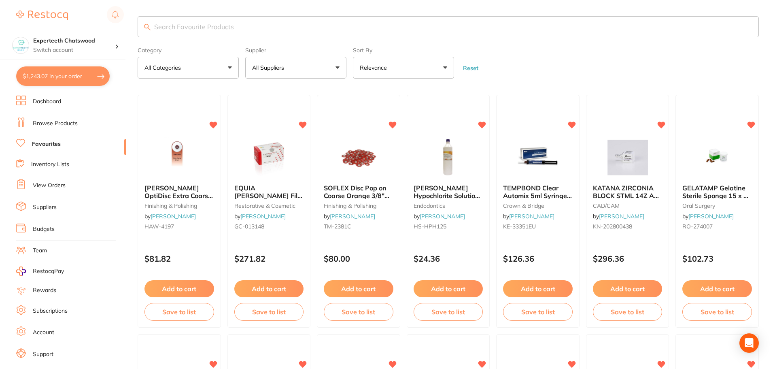
click at [48, 104] on link "Dashboard" at bounding box center [47, 102] width 28 height 8
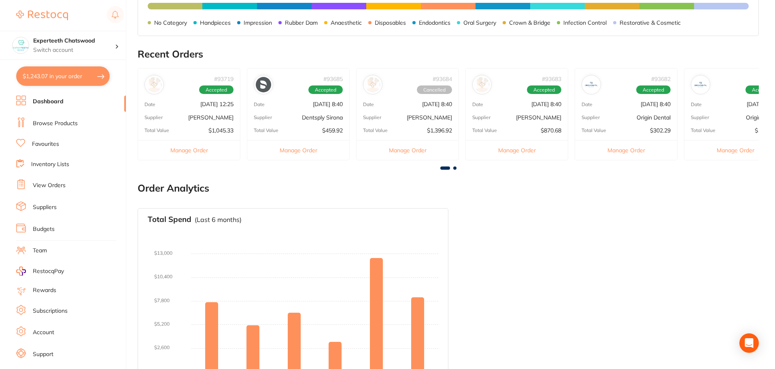
scroll to position [272, 0]
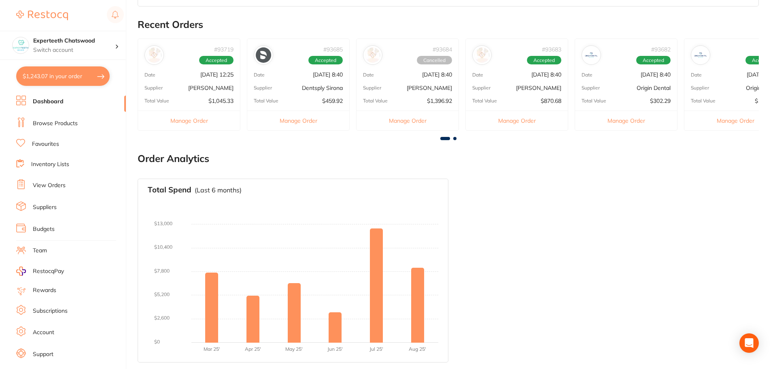
click at [526, 84] on p "[PERSON_NAME]" at bounding box center [538, 87] width 45 height 6
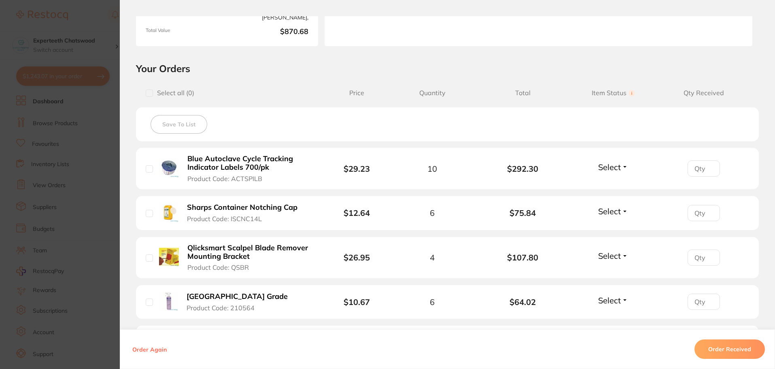
scroll to position [0, 0]
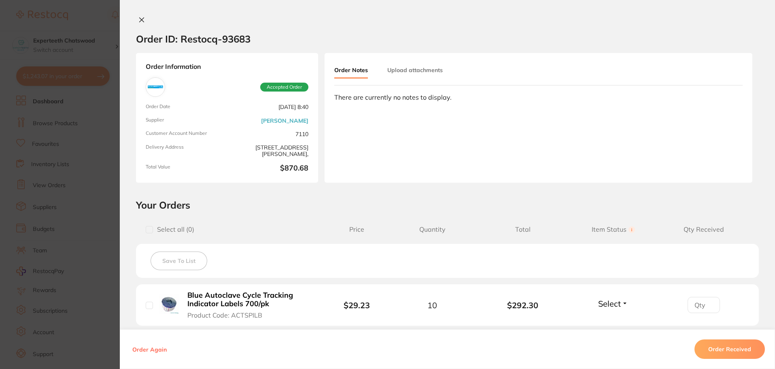
click at [141, 19] on icon at bounding box center [142, 20] width 4 height 4
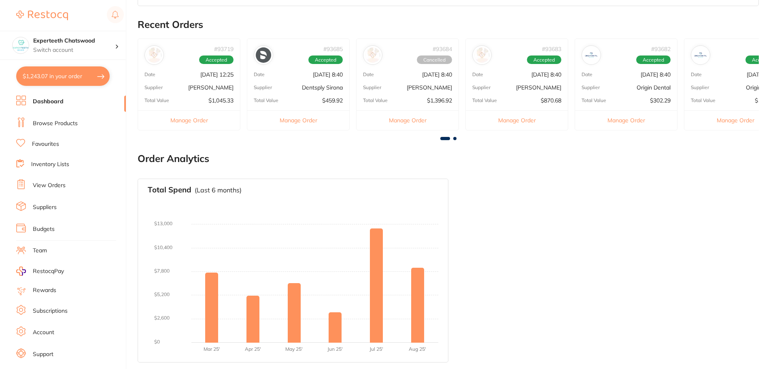
click at [663, 93] on div "# 93682 Accepted Date [DATE] 8:40 Supplier Origin Dental Total Value $302.29 Ma…" at bounding box center [626, 84] width 103 height 92
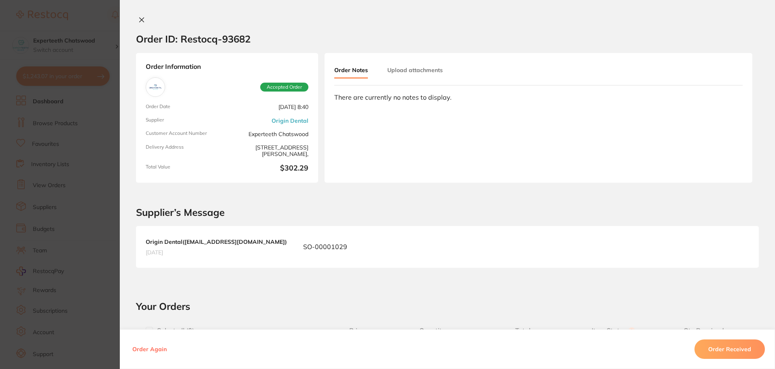
click at [131, 22] on div at bounding box center [447, 20] width 655 height 8
drag, startPoint x: 135, startPoint y: 18, endPoint x: 240, endPoint y: 40, distance: 106.6
click at [136, 18] on button at bounding box center [141, 20] width 11 height 8
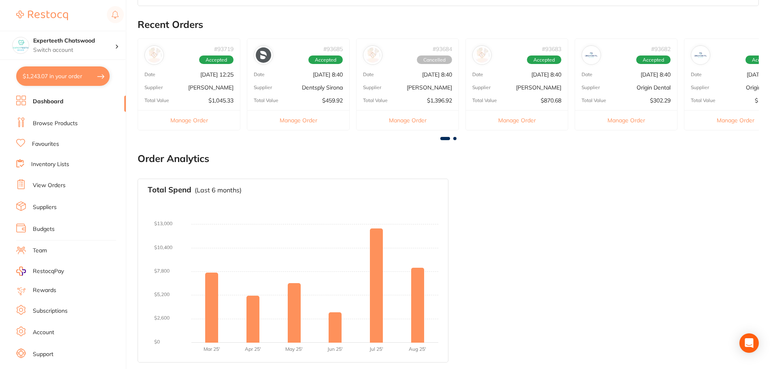
click at [456, 140] on main "Dashboard Welcome back, [PERSON_NAME] Experteeth Chatswood Total Spend (Monthly…" at bounding box center [456, 48] width 637 height 641
click at [454, 139] on span at bounding box center [454, 138] width 3 height 3
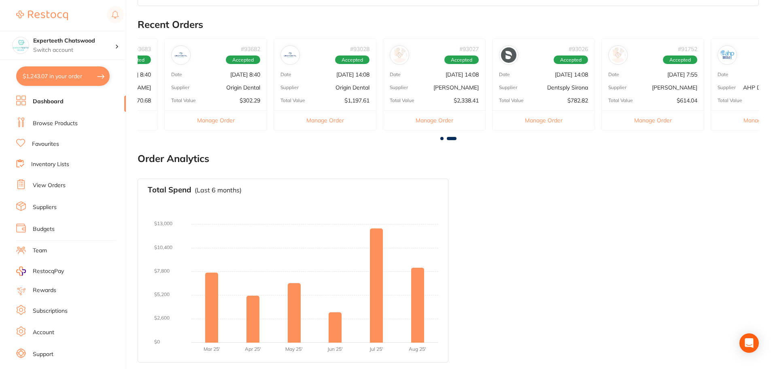
scroll to position [0, 465]
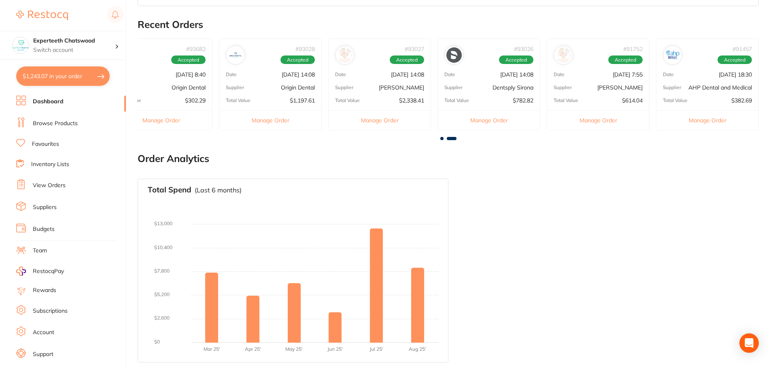
click at [604, 87] on div "Supplier [PERSON_NAME]" at bounding box center [598, 87] width 102 height 6
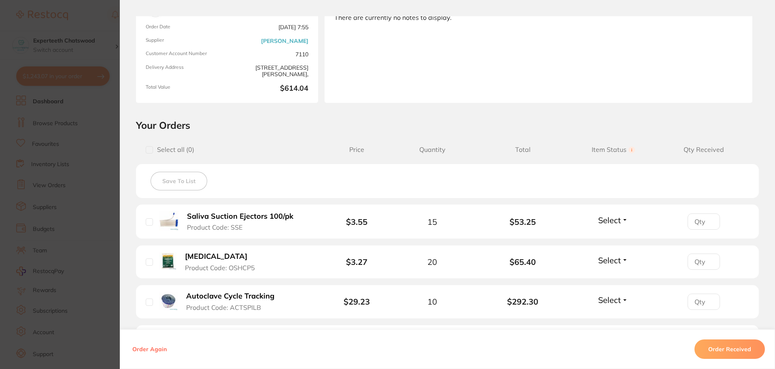
scroll to position [0, 0]
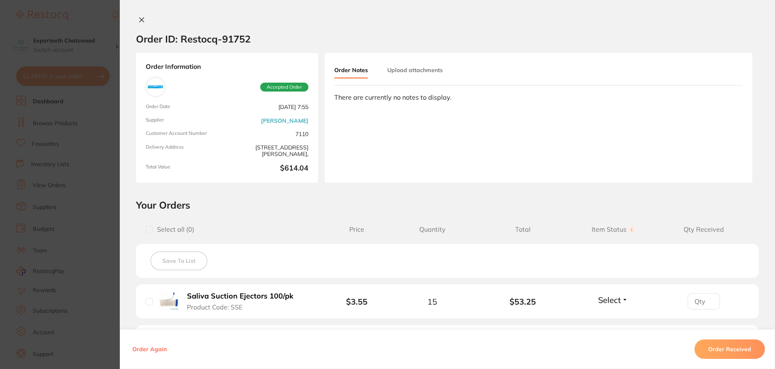
drag, startPoint x: 142, startPoint y: 21, endPoint x: 160, endPoint y: 21, distance: 18.2
click at [142, 21] on icon at bounding box center [141, 20] width 6 height 6
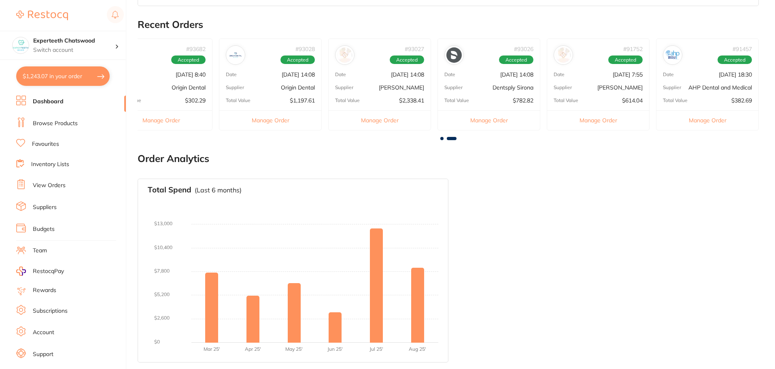
click at [706, 90] on p "AHP Dental and Medical" at bounding box center [720, 87] width 64 height 6
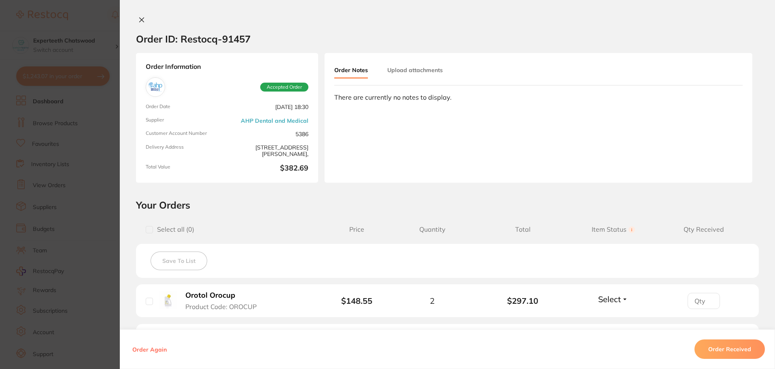
click at [144, 17] on button at bounding box center [141, 20] width 11 height 8
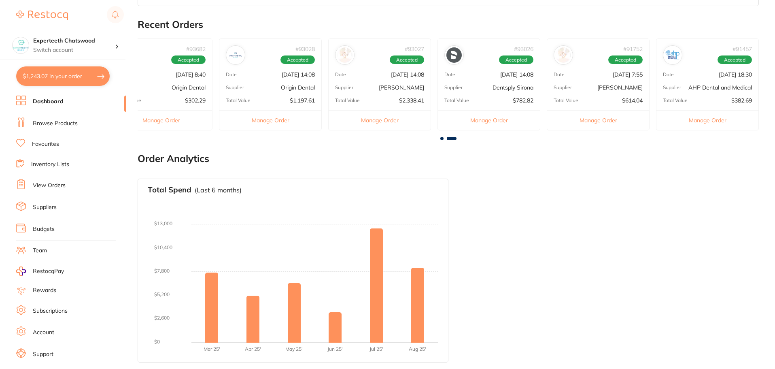
click at [49, 78] on button "$1,243.07 in your order" at bounding box center [62, 75] width 93 height 19
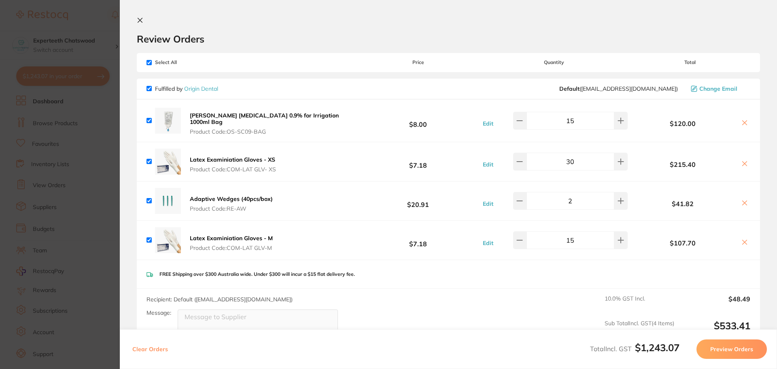
click at [141, 20] on icon at bounding box center [140, 20] width 6 height 6
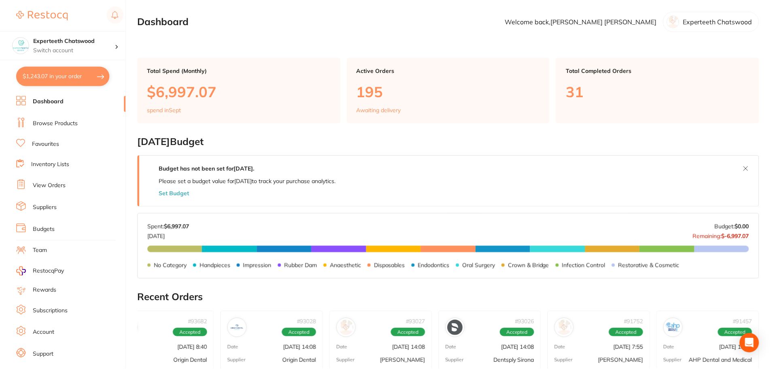
scroll to position [272, 0]
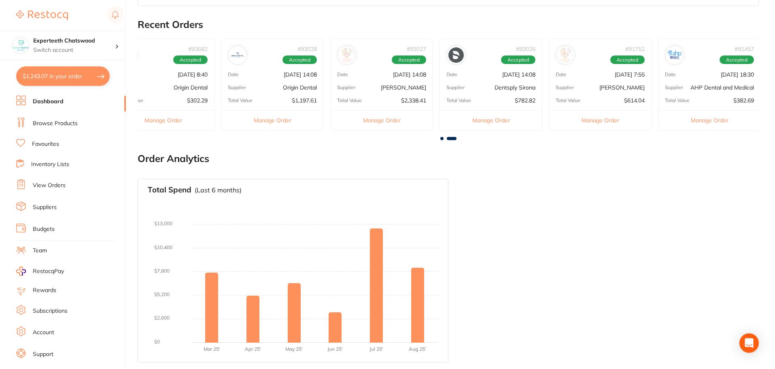
click at [62, 122] on link "Browse Products" at bounding box center [55, 123] width 45 height 8
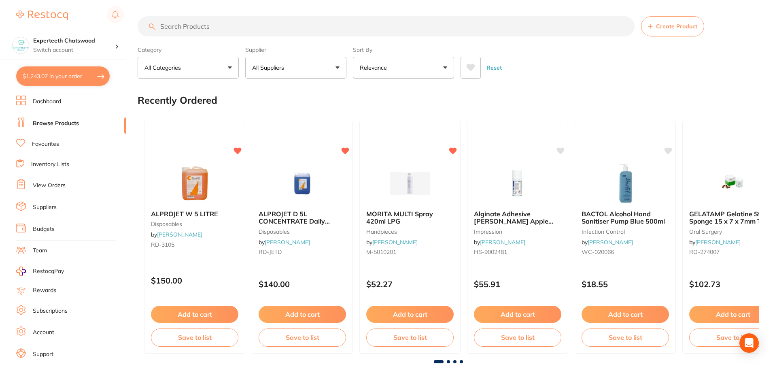
click at [193, 27] on input "search" at bounding box center [386, 26] width 497 height 20
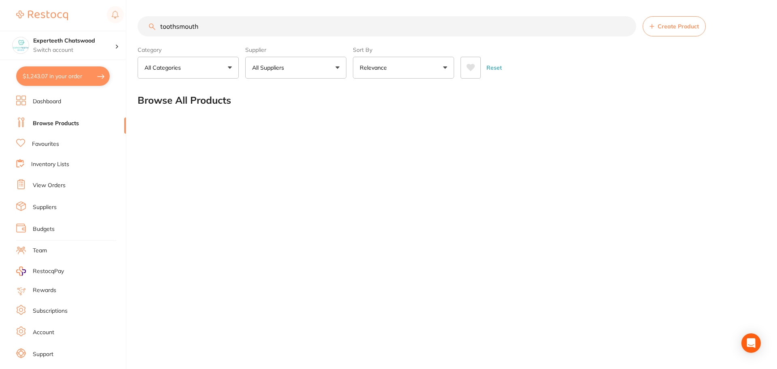
click at [241, 18] on input "toothsmouth" at bounding box center [387, 26] width 498 height 20
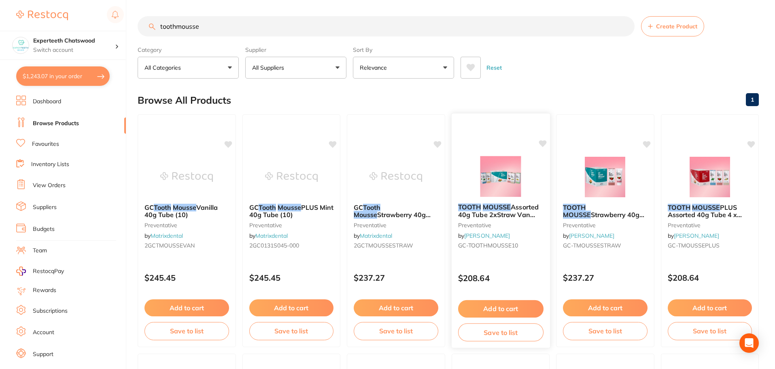
type input "toothmousse"
click at [500, 179] on img at bounding box center [500, 177] width 53 height 40
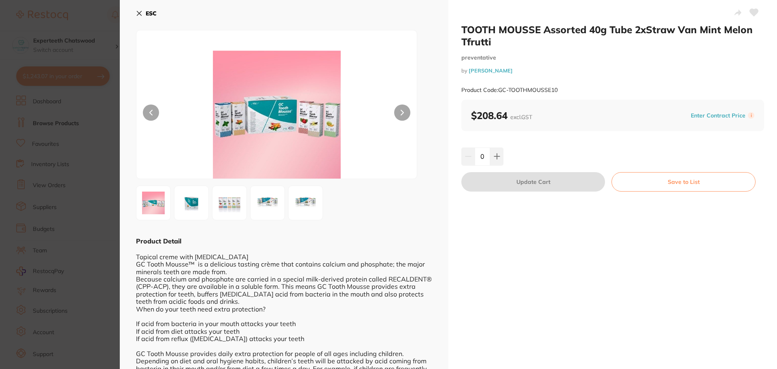
click at [137, 17] on button "ESC" at bounding box center [146, 13] width 21 height 14
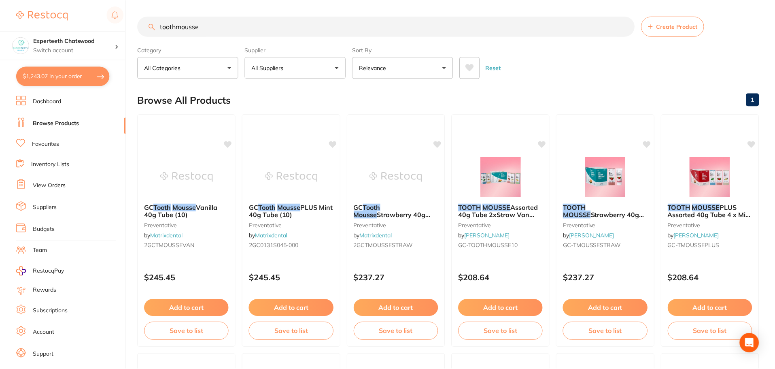
scroll to position [81, 0]
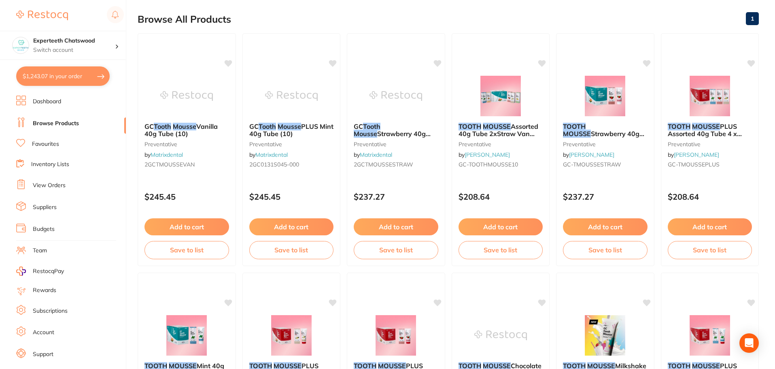
click at [712, 104] on img at bounding box center [709, 96] width 53 height 40
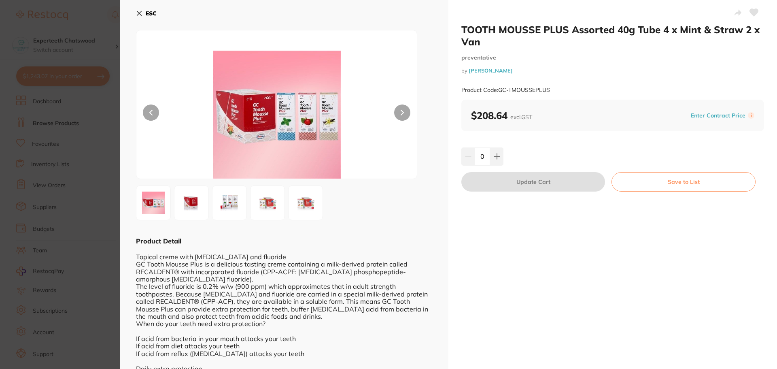
click at [139, 15] on icon at bounding box center [139, 13] width 6 height 6
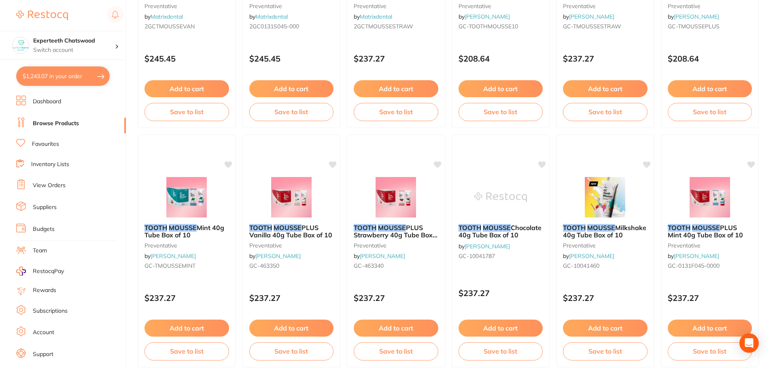
scroll to position [243, 0]
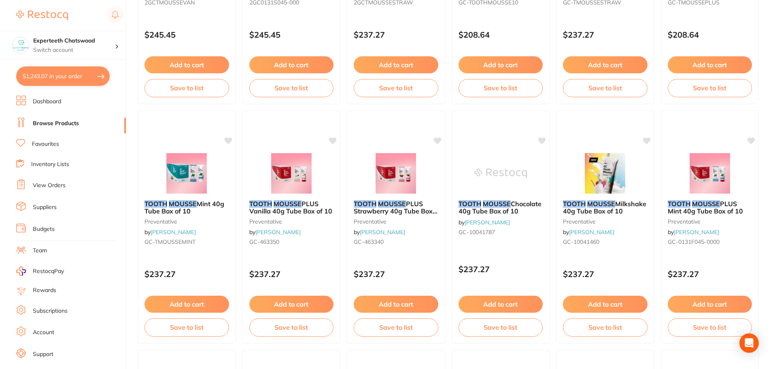
click at [314, 191] on img at bounding box center [291, 173] width 53 height 40
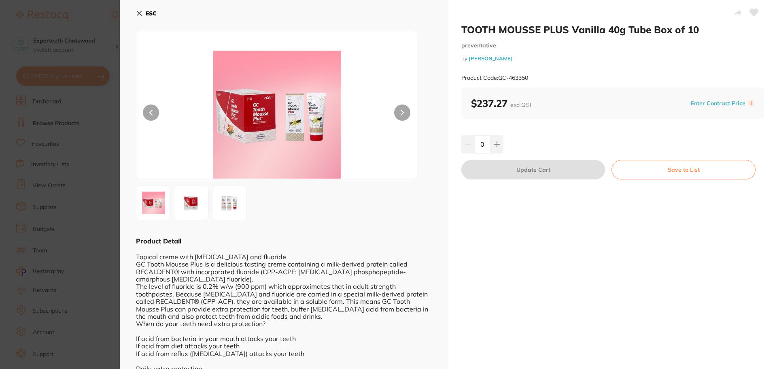
click at [139, 15] on icon at bounding box center [139, 13] width 6 height 6
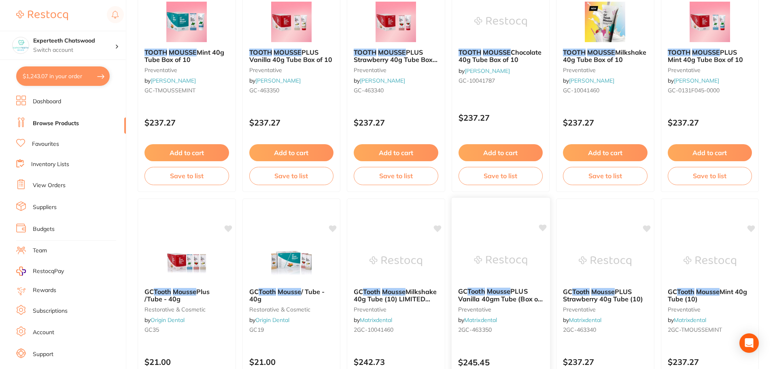
scroll to position [324, 0]
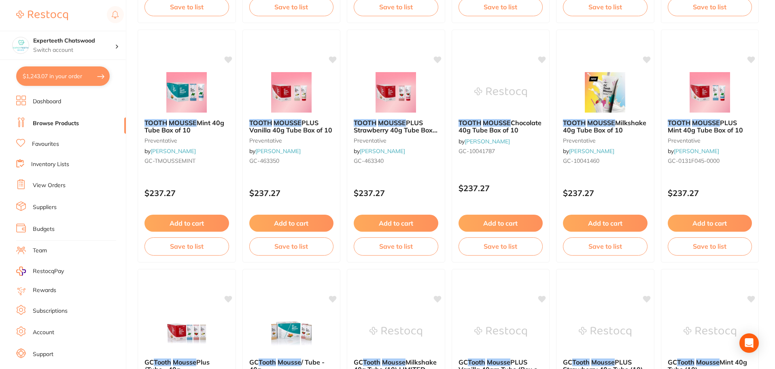
click at [693, 133] on span "PLUS Mint 40g Tube Box of 10" at bounding box center [705, 126] width 75 height 15
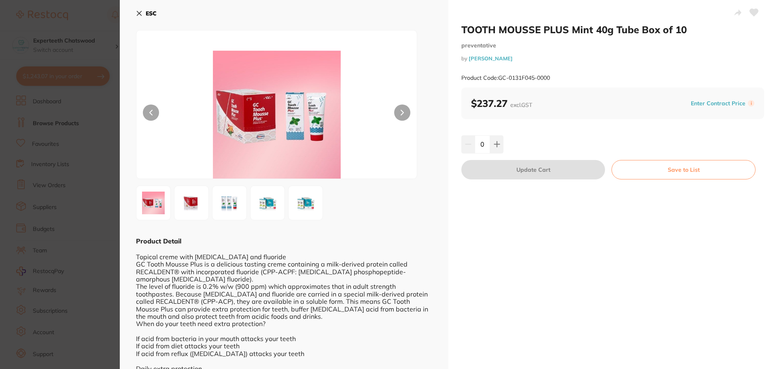
click at [140, 16] on icon at bounding box center [139, 13] width 6 height 6
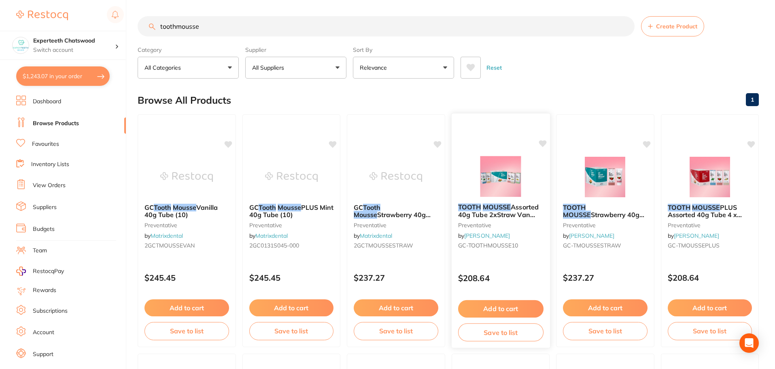
click at [496, 201] on div "TOOTH MOUSSE Assorted 40g Tube 2xStraw Van Mint Melon Tfrutti preventative by H…" at bounding box center [500, 228] width 98 height 62
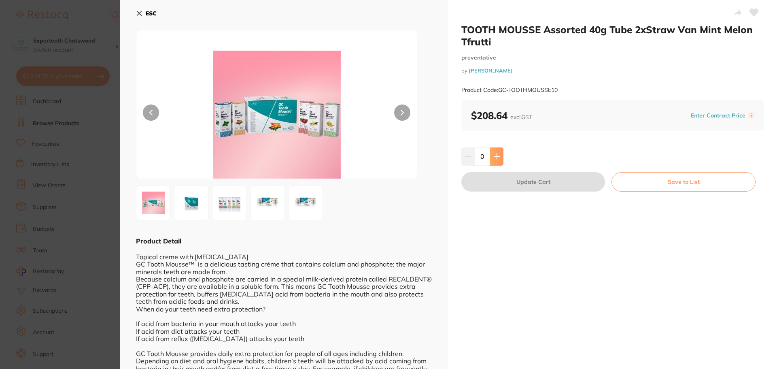
click at [496, 154] on icon at bounding box center [497, 156] width 6 height 6
type input "1"
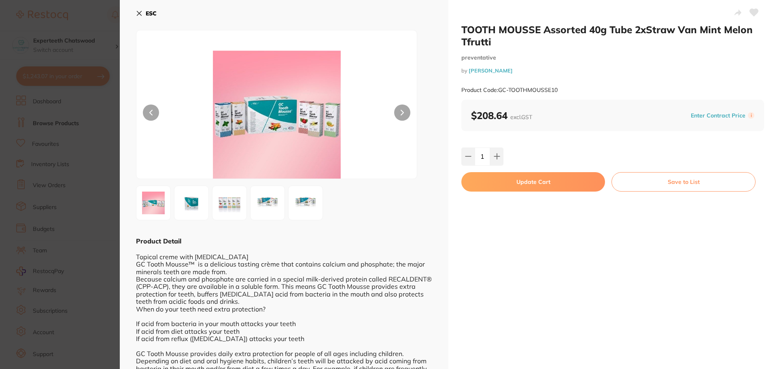
click at [499, 176] on button "Update Cart" at bounding box center [533, 181] width 144 height 19
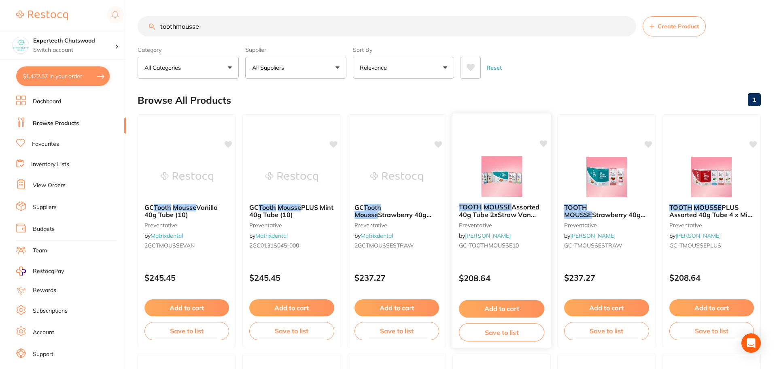
checkbox input "false"
click at [68, 72] on button "$1,472.57 in your order" at bounding box center [62, 75] width 93 height 19
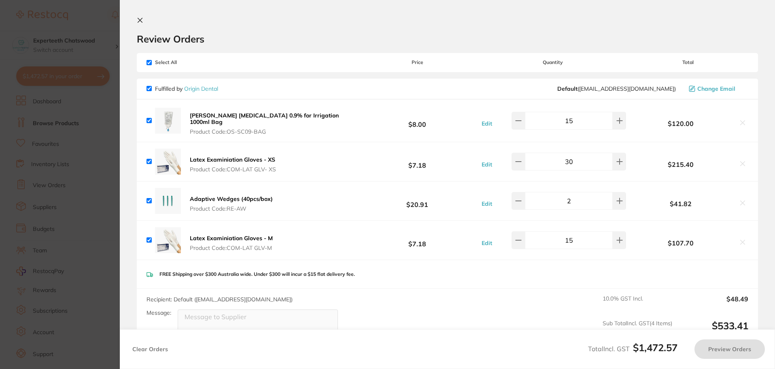
checkbox input "true"
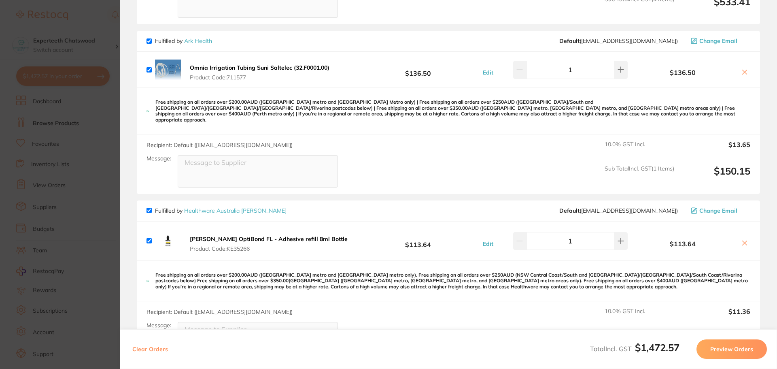
scroll to position [0, 0]
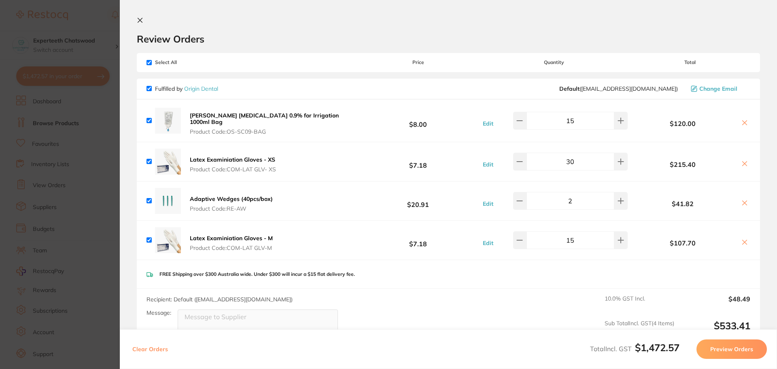
click at [137, 21] on icon at bounding box center [140, 20] width 6 height 6
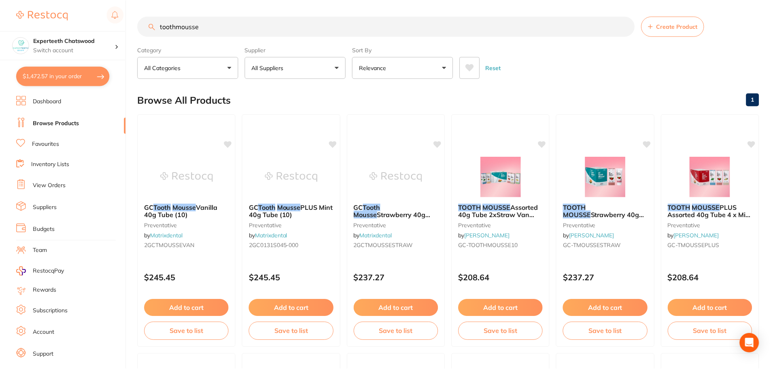
scroll to position [0, 0]
drag, startPoint x: 206, startPoint y: 25, endPoint x: 242, endPoint y: 37, distance: 37.9
click at [206, 25] on input "toothmousse" at bounding box center [386, 26] width 497 height 20
drag, startPoint x: 222, startPoint y: 21, endPoint x: 142, endPoint y: 31, distance: 79.9
click at [142, 31] on input "toothmousse" at bounding box center [386, 26] width 497 height 20
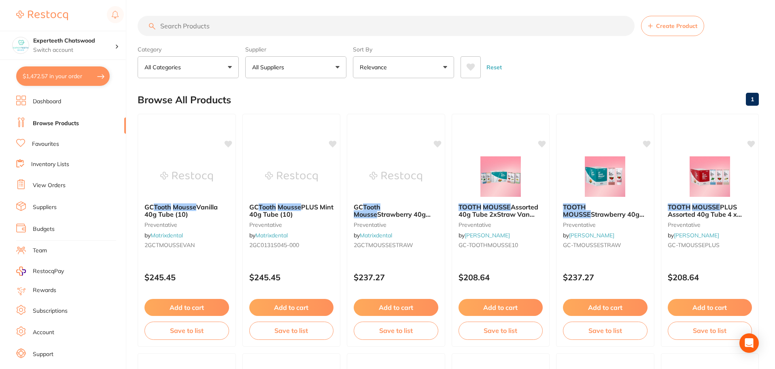
scroll to position [0, 0]
click at [42, 124] on link "Browse Products" at bounding box center [56, 123] width 46 height 8
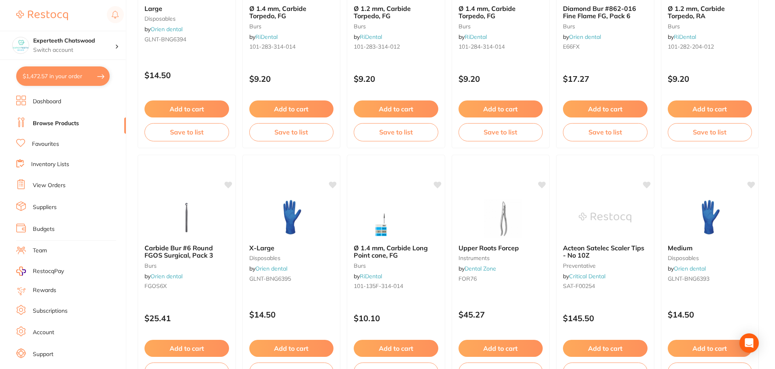
scroll to position [1933, 0]
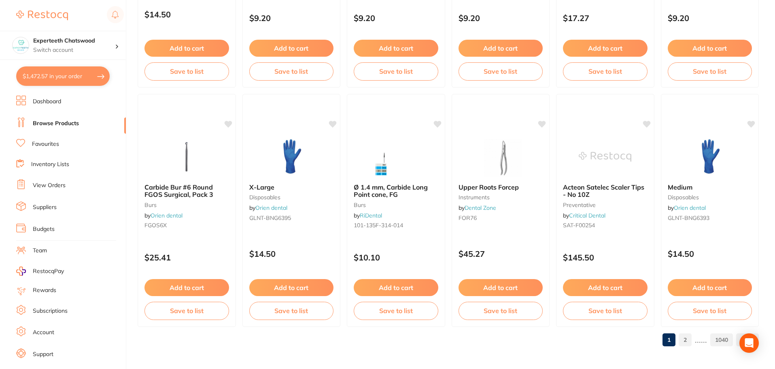
click at [687, 337] on link "2" at bounding box center [684, 339] width 13 height 16
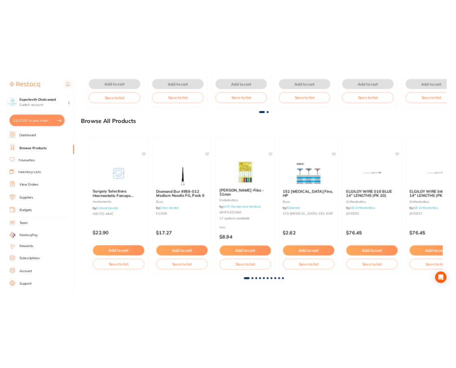
scroll to position [0, 0]
